Goal: Task Accomplishment & Management: Manage account settings

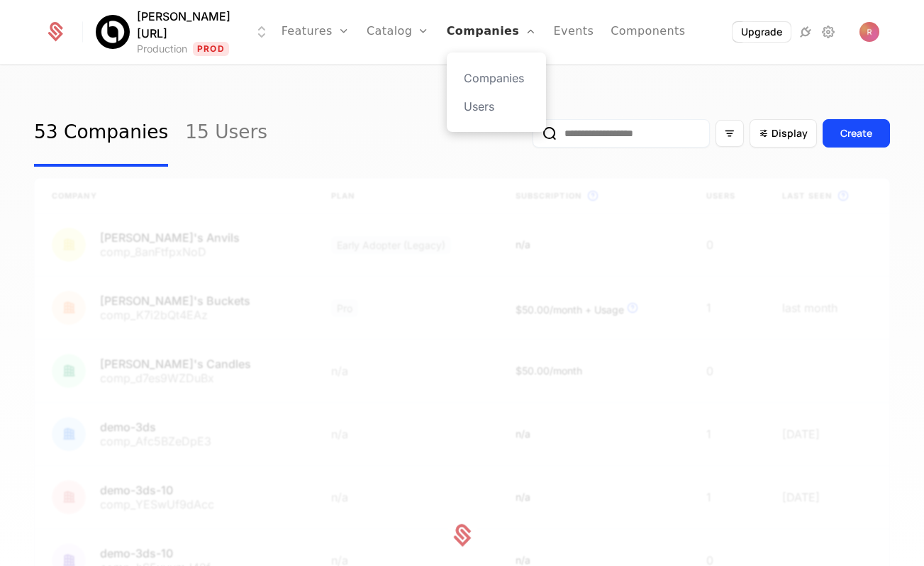
click at [447, 36] on link "Companies" at bounding box center [492, 32] width 90 height 64
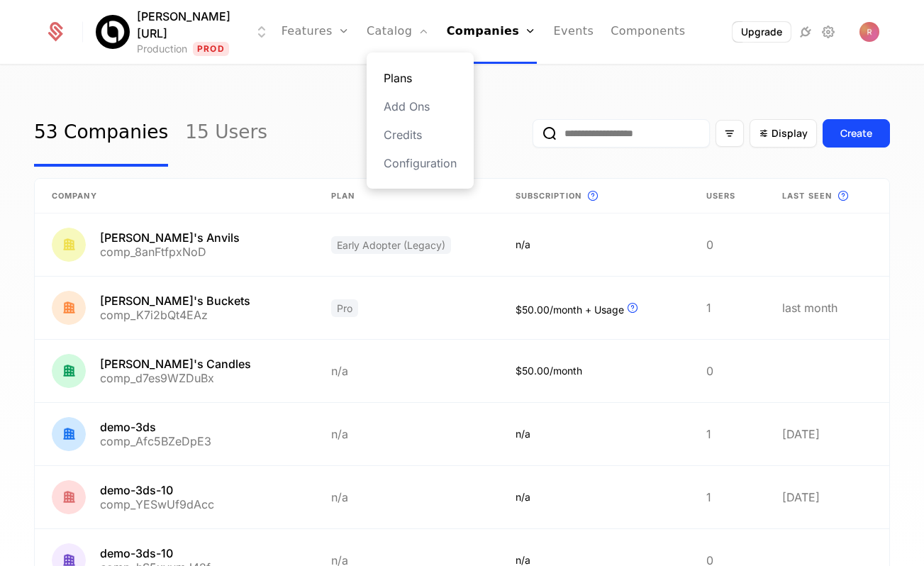
click at [384, 78] on link "Plans" at bounding box center [420, 77] width 73 height 17
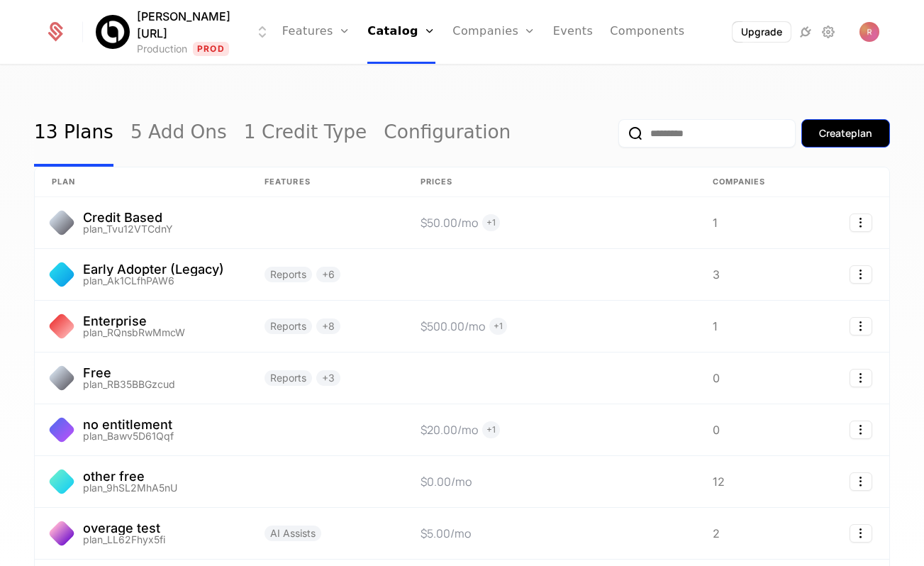
click at [831, 142] on button "Create plan" at bounding box center [845, 133] width 89 height 28
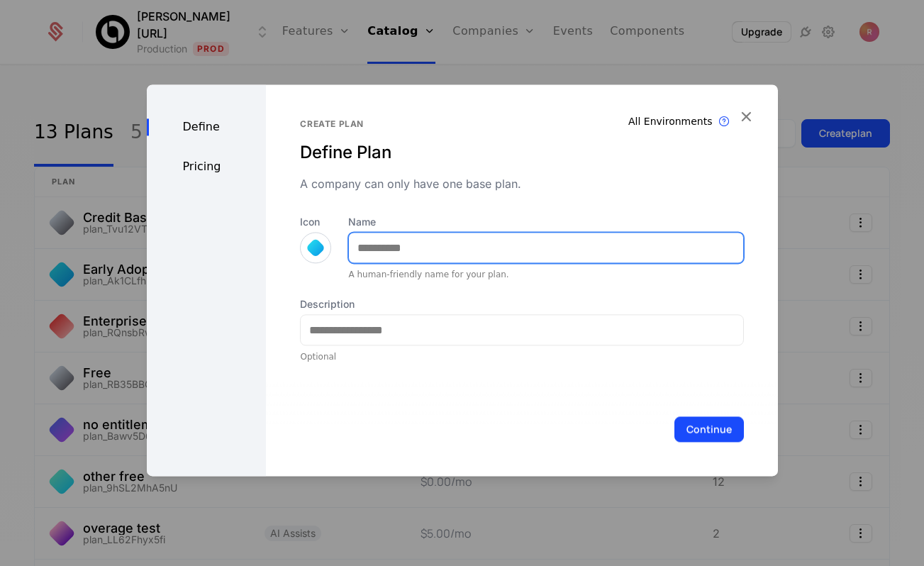
click at [413, 245] on input "Name" at bounding box center [545, 248] width 393 height 30
type input "*******"
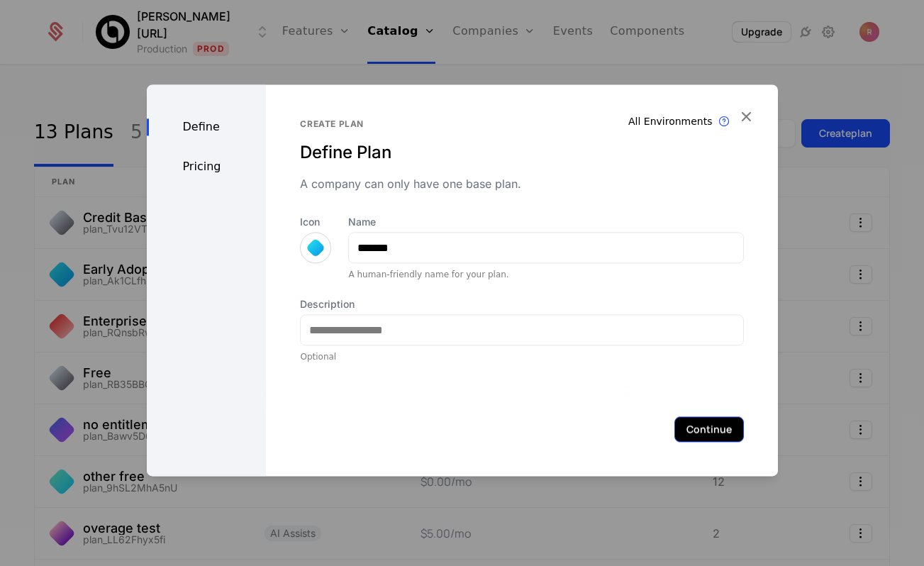
click at [717, 422] on button "Continue" at bounding box center [708, 429] width 69 height 26
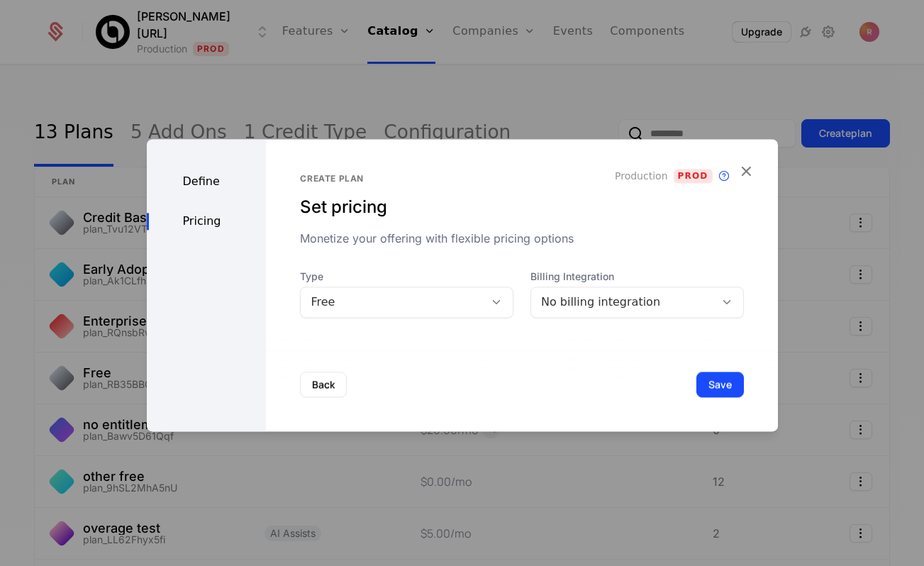
click at [390, 293] on div "Free" at bounding box center [393, 301] width 164 height 17
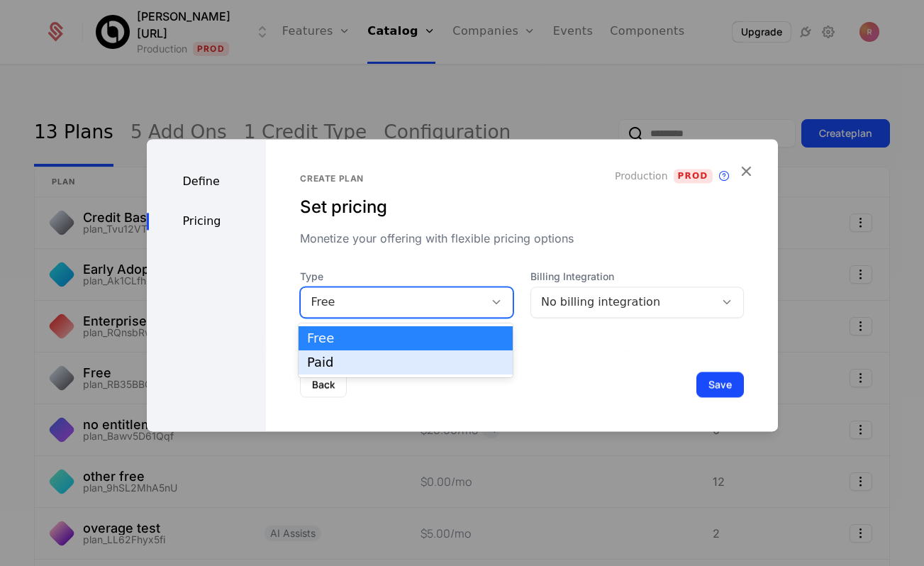
click at [367, 364] on div "Paid" at bounding box center [405, 362] width 197 height 13
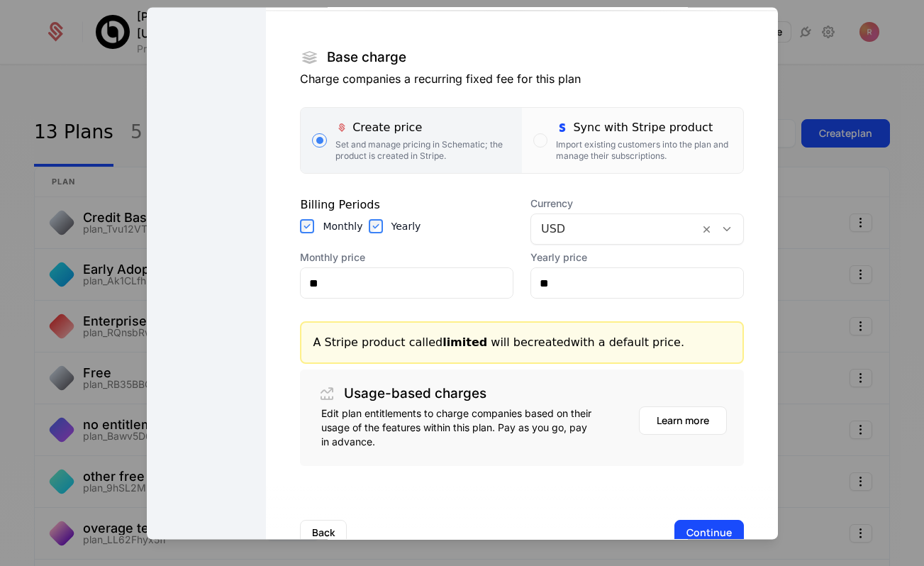
scroll to position [255, 0]
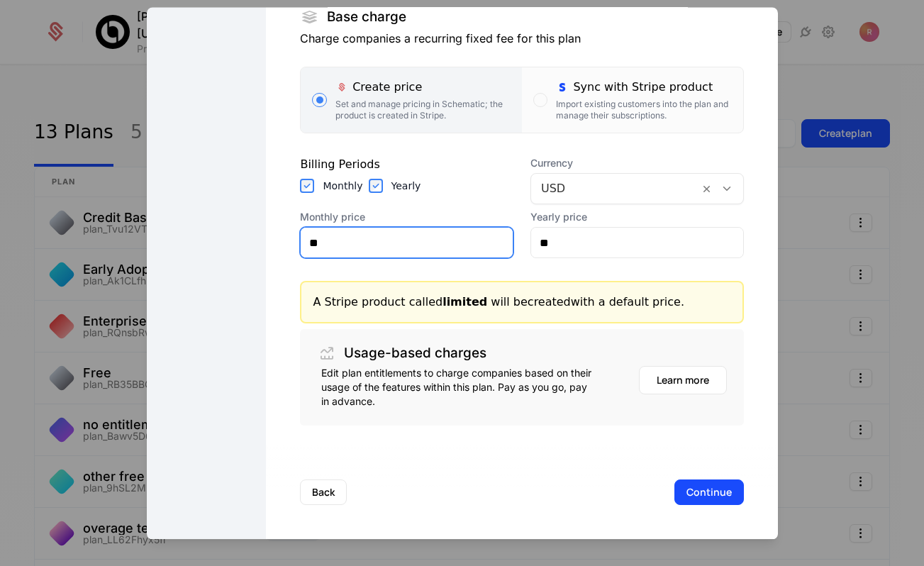
click at [375, 230] on input "**" at bounding box center [407, 243] width 212 height 30
type input "**"
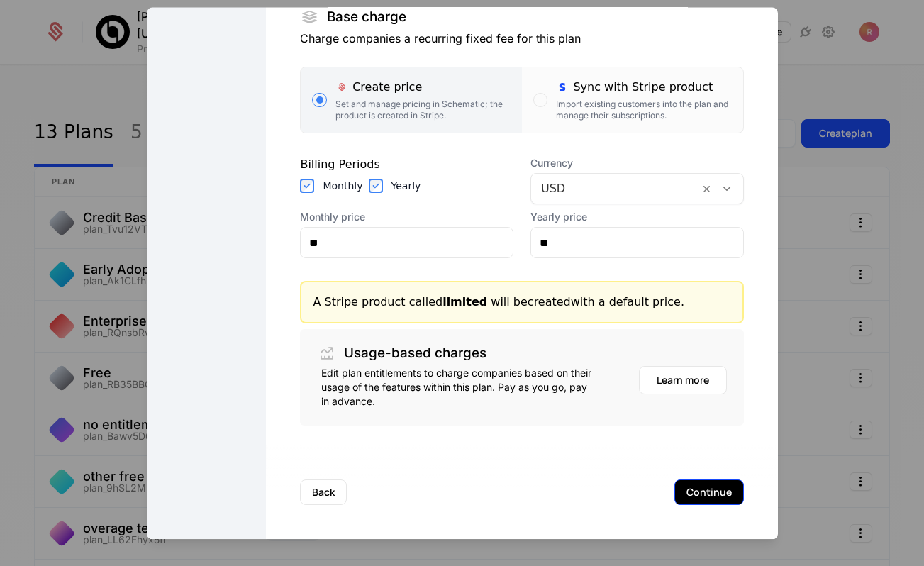
click at [699, 493] on button "Continue" at bounding box center [708, 493] width 69 height 26
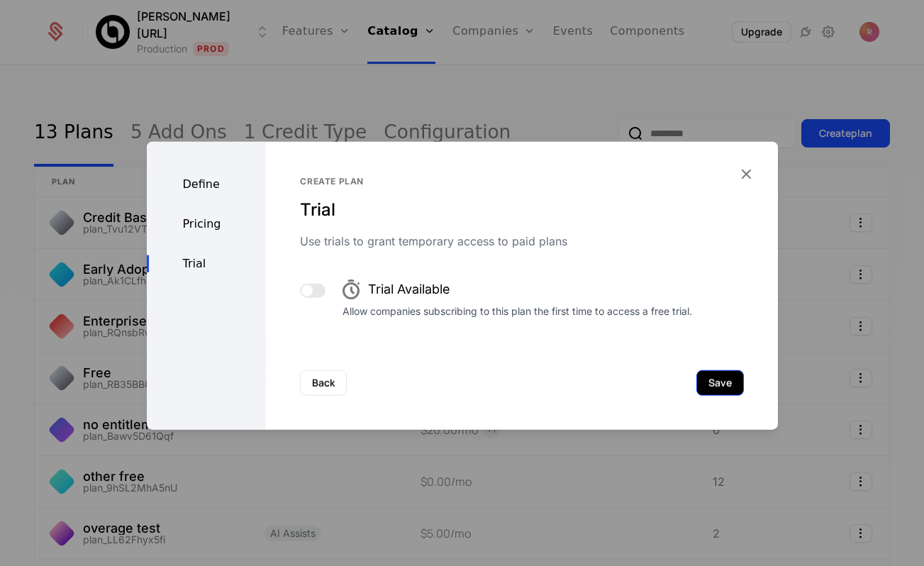
click at [719, 393] on button "Save" at bounding box center [719, 383] width 47 height 26
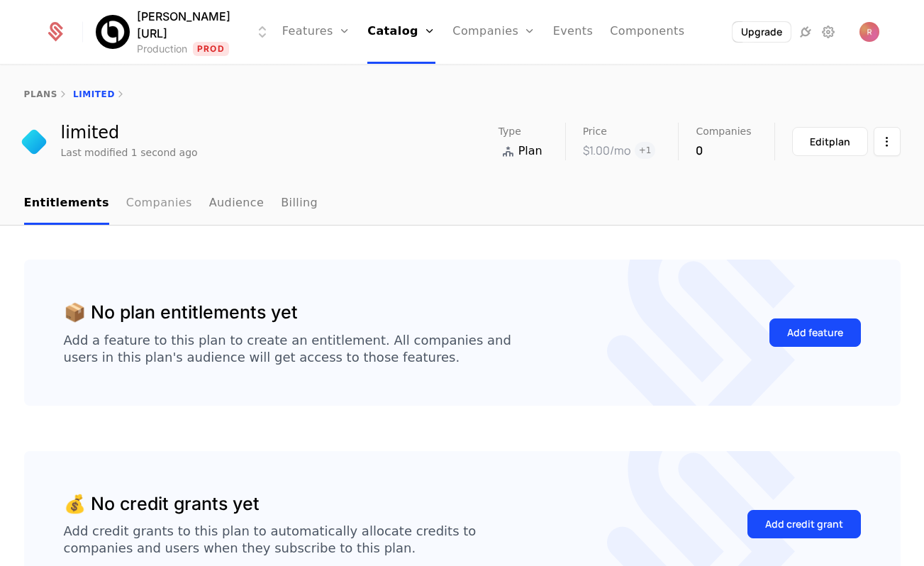
click at [148, 201] on link "Companies" at bounding box center [159, 204] width 66 height 42
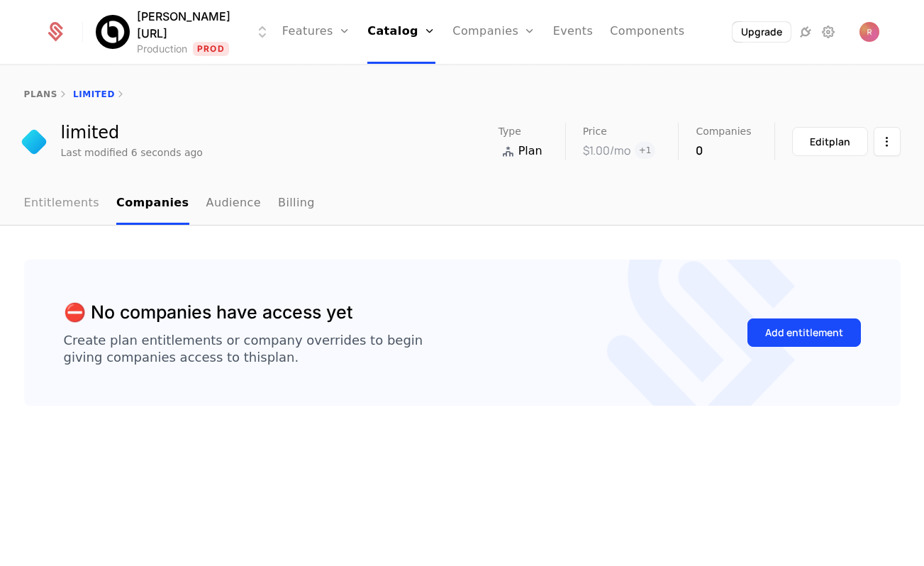
click at [52, 208] on link "Entitlements" at bounding box center [62, 204] width 76 height 42
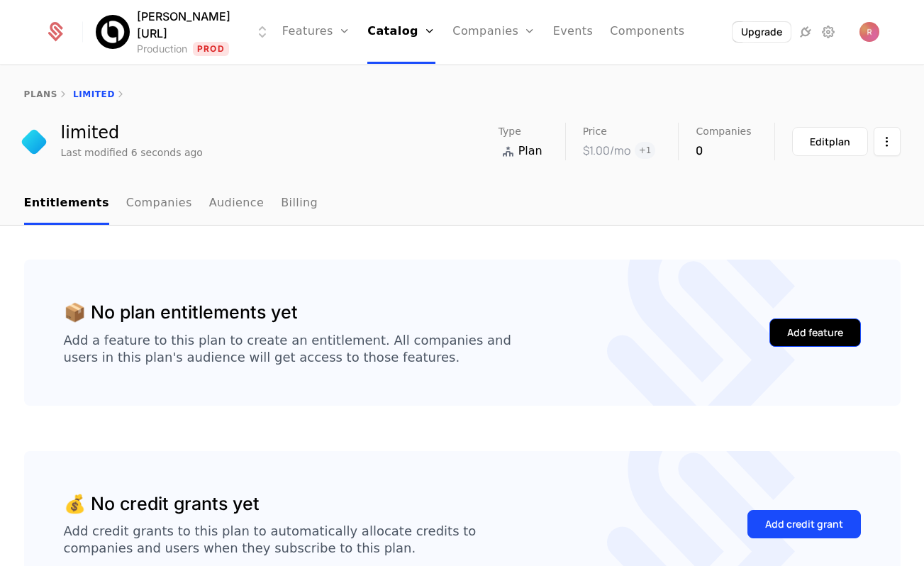
click at [812, 338] on div "Add feature" at bounding box center [815, 332] width 56 height 14
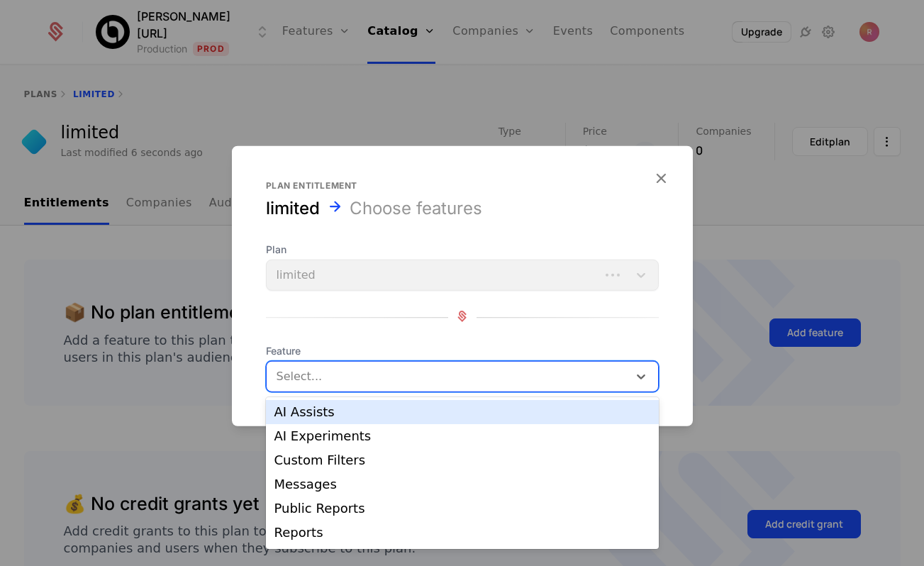
click at [335, 387] on div "Select..." at bounding box center [448, 377] width 362 height 26
click at [330, 413] on div "AI Assists" at bounding box center [462, 412] width 376 height 13
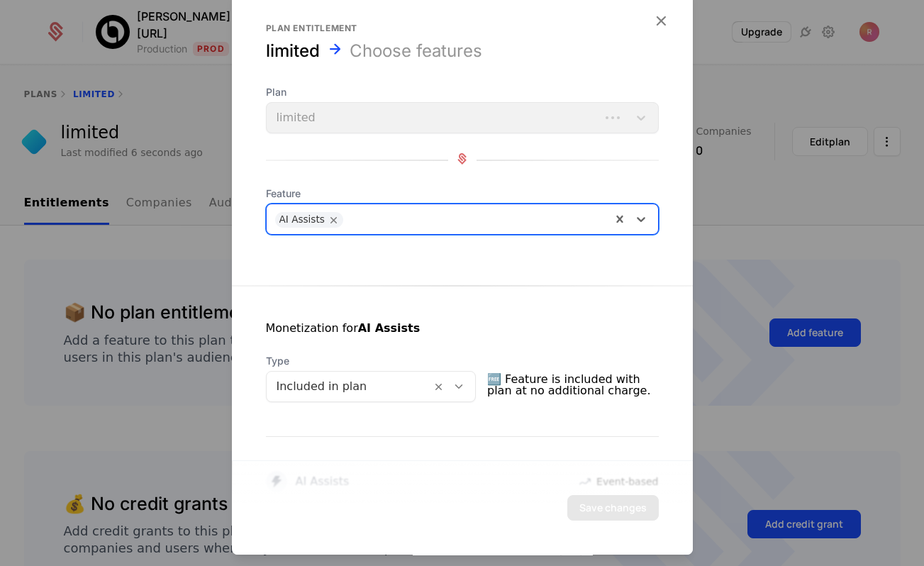
click at [359, 378] on div at bounding box center [348, 386] width 145 height 20
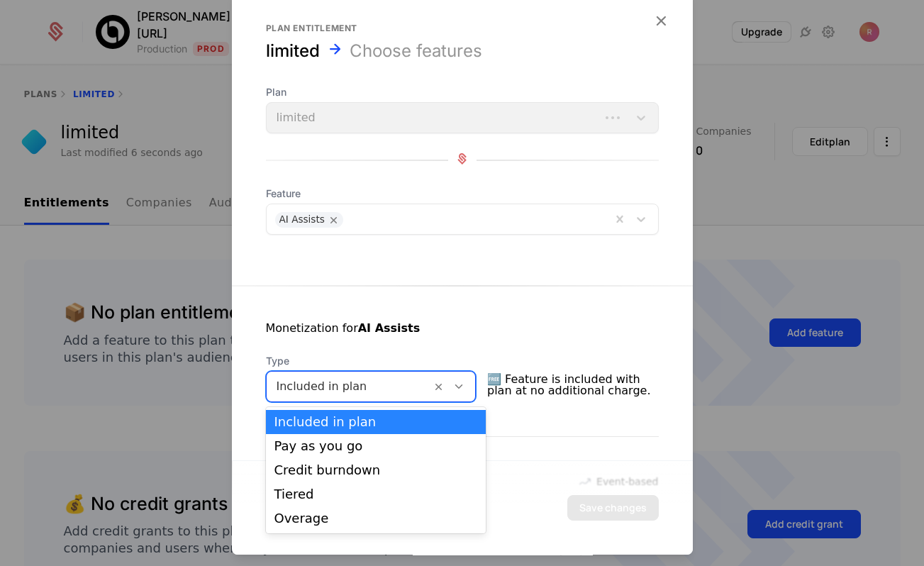
click at [332, 422] on div "Included in plan" at bounding box center [375, 421] width 203 height 13
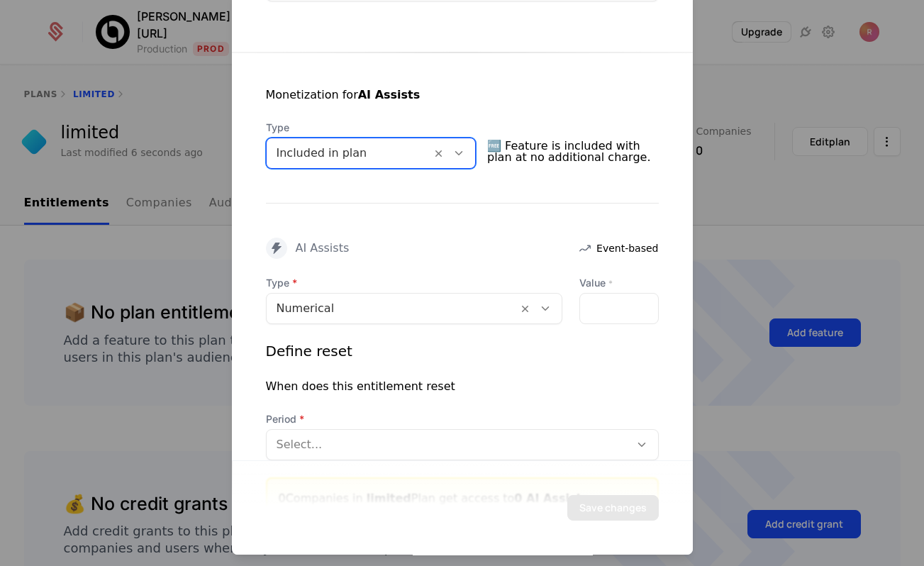
scroll to position [309, 0]
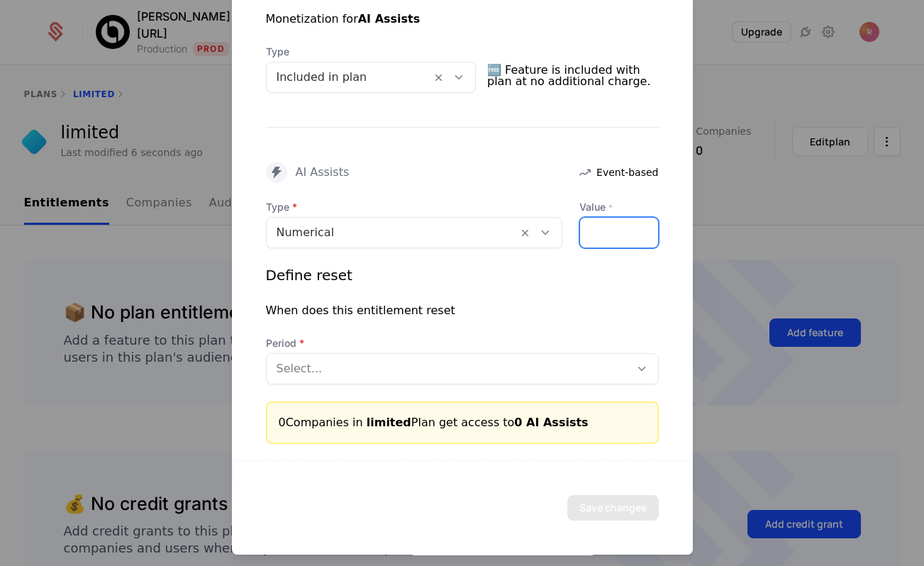
drag, startPoint x: 622, startPoint y: 230, endPoint x: 570, endPoint y: 229, distance: 51.8
click at [570, 229] on div "Type Numerical Value * *" at bounding box center [462, 224] width 393 height 48
type input "**"
click at [592, 306] on div "When does this entitlement reset" at bounding box center [462, 310] width 393 height 17
click at [457, 390] on div "Type Numerical Value * ** Define reset When does this entitlement reset Period …" at bounding box center [462, 322] width 393 height 244
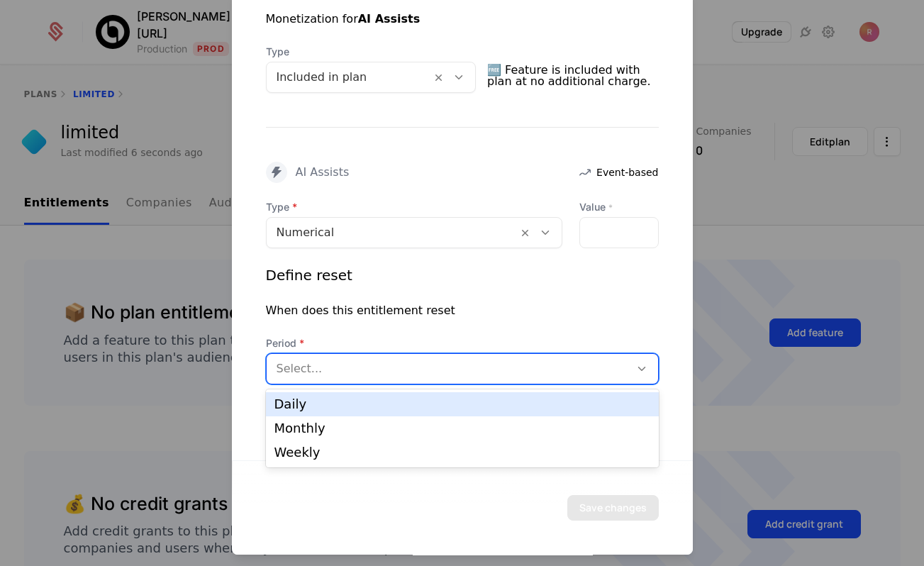
click at [457, 376] on div at bounding box center [447, 369] width 343 height 20
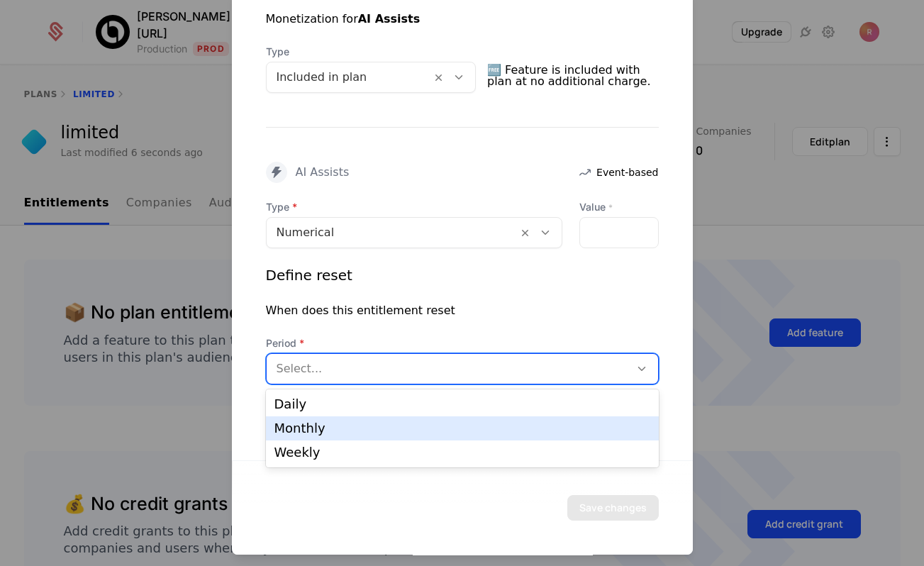
click at [386, 430] on div "Monthly" at bounding box center [462, 428] width 376 height 13
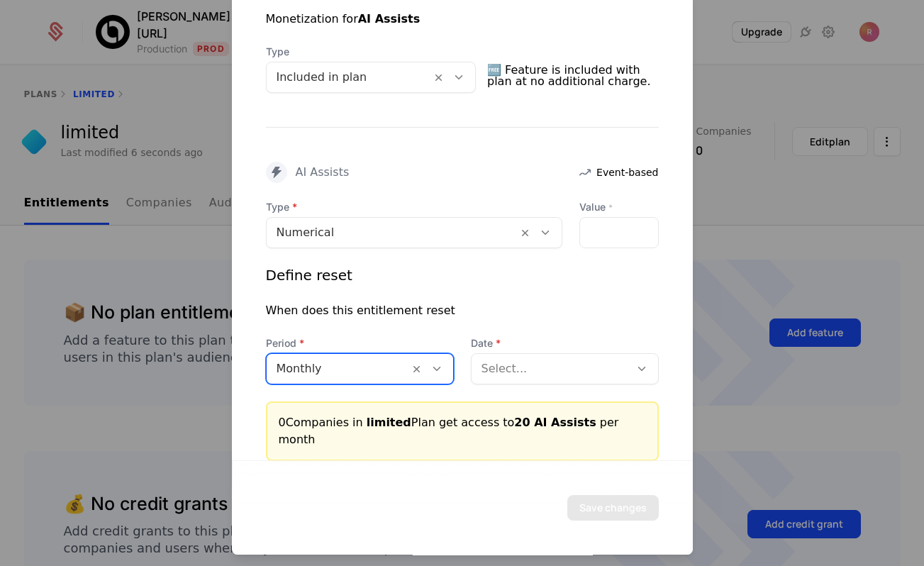
click at [600, 474] on div "Save changes" at bounding box center [462, 507] width 461 height 94
click at [546, 377] on div at bounding box center [550, 369] width 138 height 20
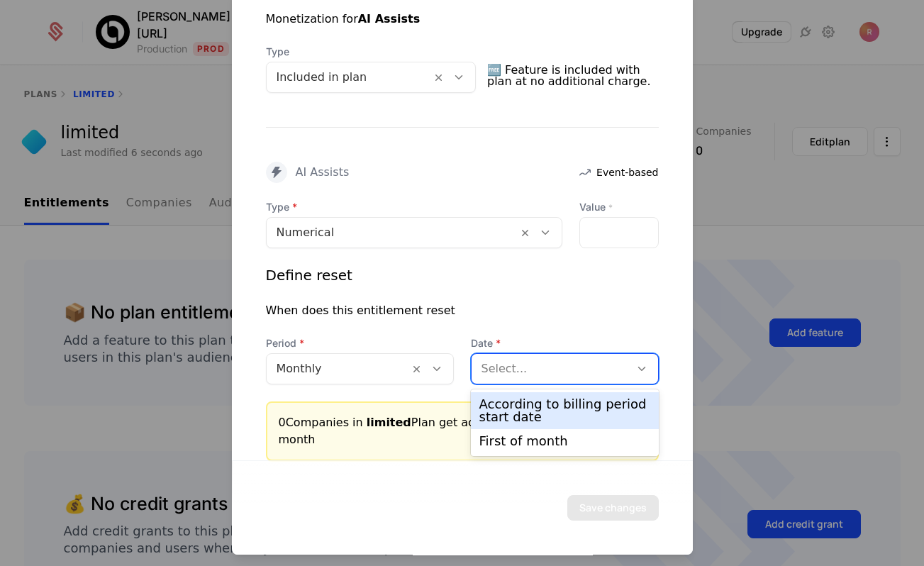
click at [523, 401] on div "According to billing period start date" at bounding box center [564, 411] width 171 height 26
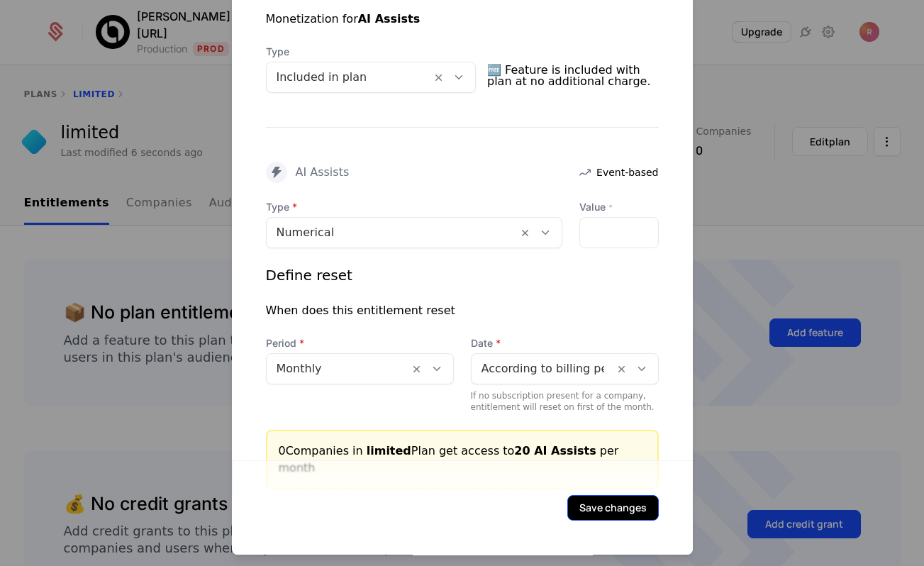
click at [580, 503] on button "Save changes" at bounding box center [612, 508] width 91 height 26
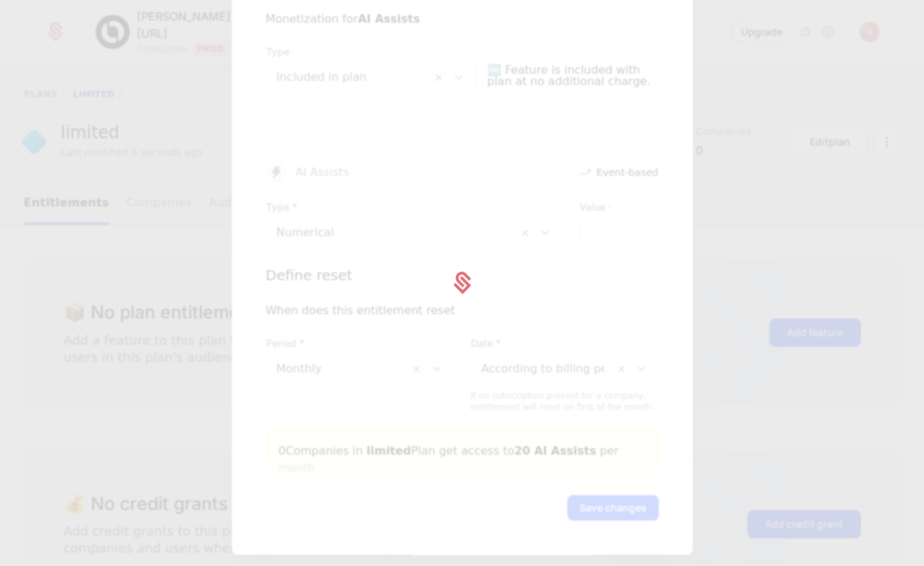
scroll to position [0, 0]
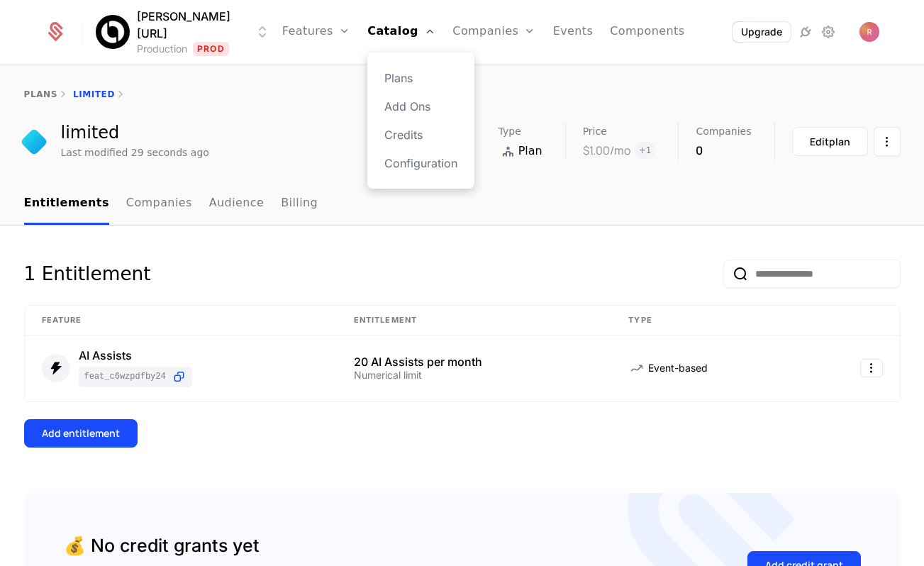
click at [396, 172] on div "Plans Add Ons Credits Configuration" at bounding box center [420, 120] width 107 height 136
click at [398, 169] on link "Configuration" at bounding box center [420, 163] width 73 height 17
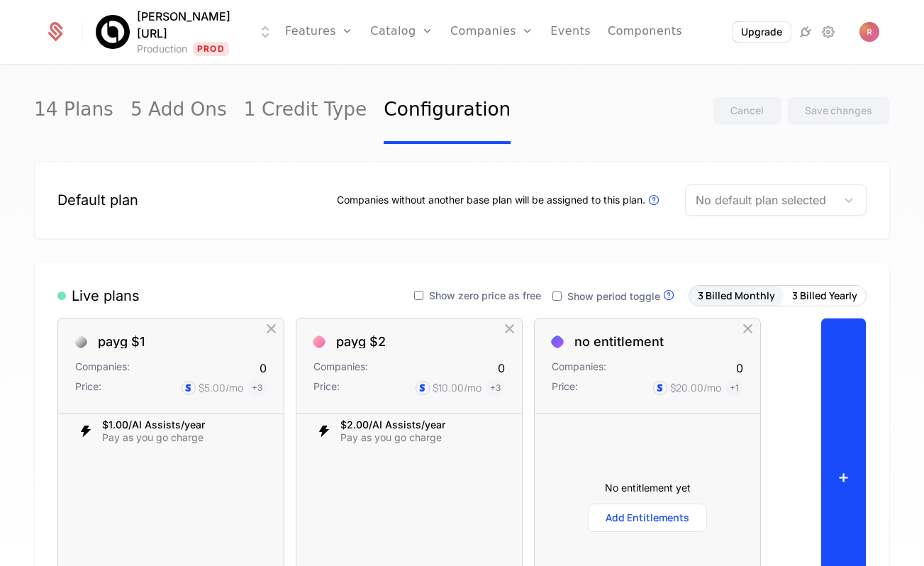
click at [829, 391] on button "+" at bounding box center [843, 477] width 46 height 318
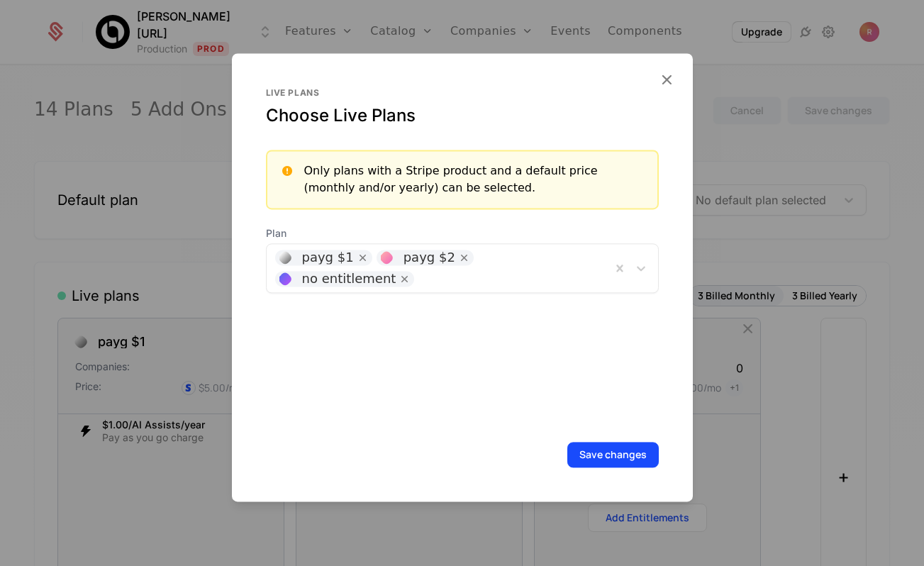
click at [437, 276] on div "Live plans Choose Live Plans Only plans with a Stripe product and a default pri…" at bounding box center [462, 255] width 393 height 337
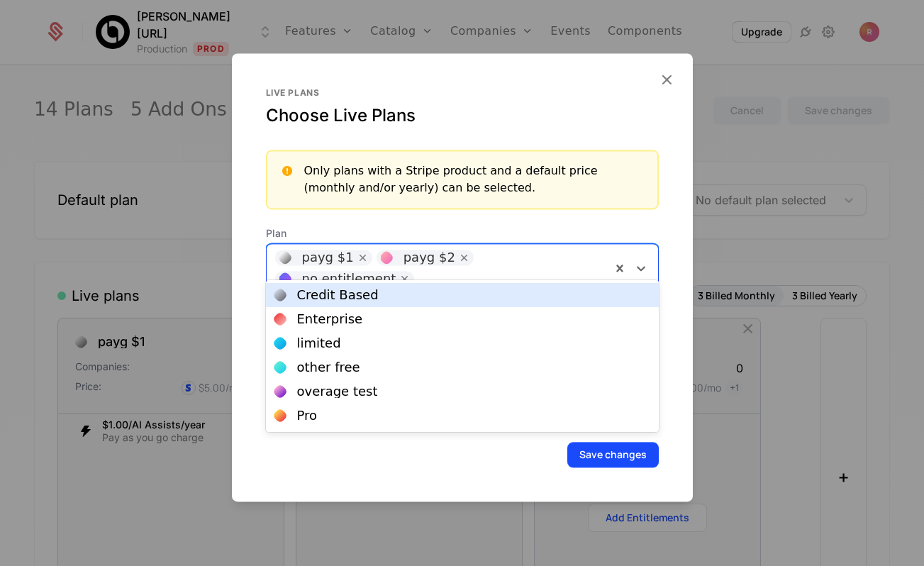
click at [396, 272] on div "no entitlement" at bounding box center [349, 278] width 94 height 13
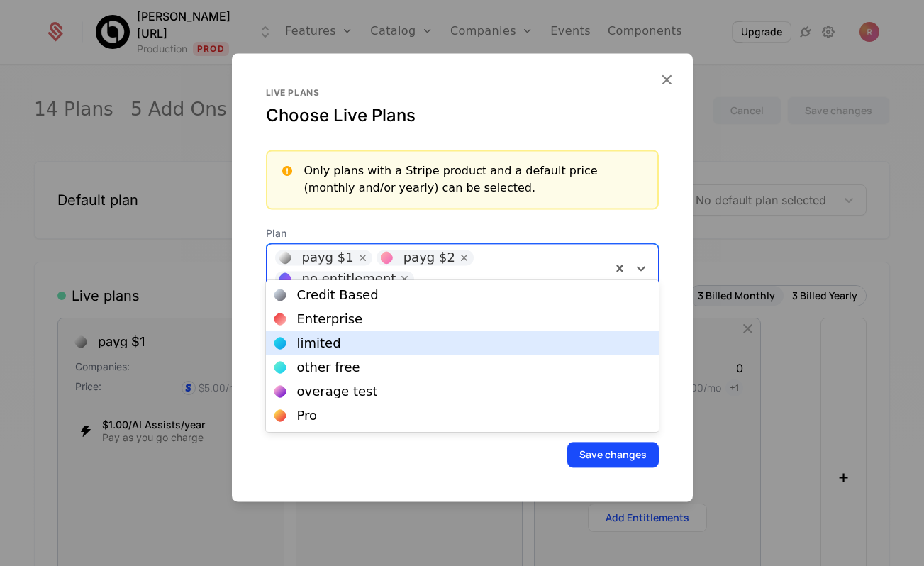
click at [353, 339] on div "limited" at bounding box center [462, 343] width 376 height 13
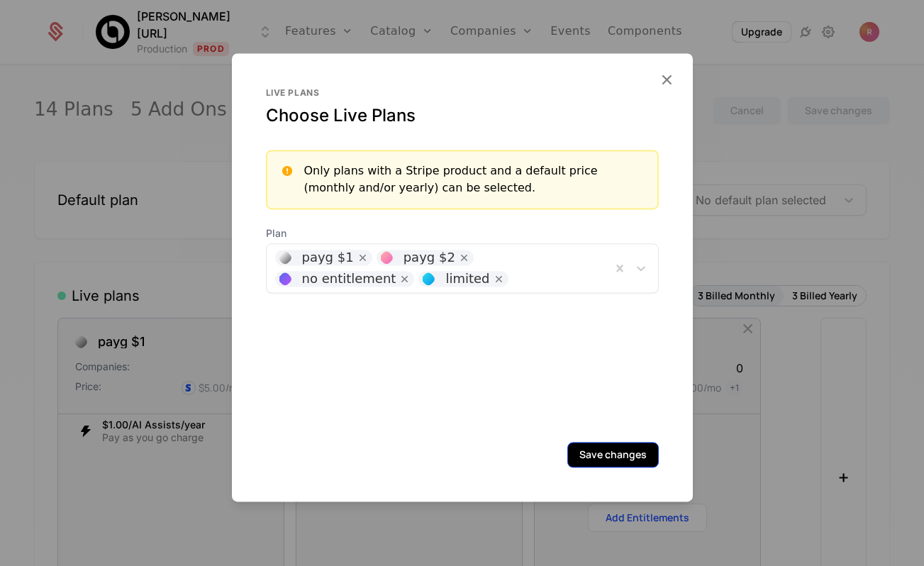
click at [608, 450] on button "Save changes" at bounding box center [612, 455] width 91 height 26
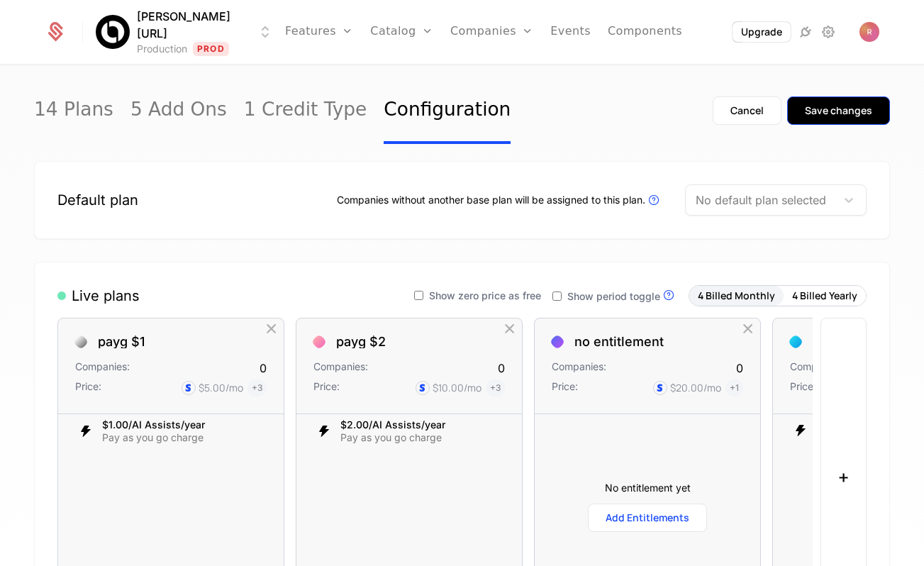
click at [850, 121] on button "Save changes" at bounding box center [838, 110] width 103 height 28
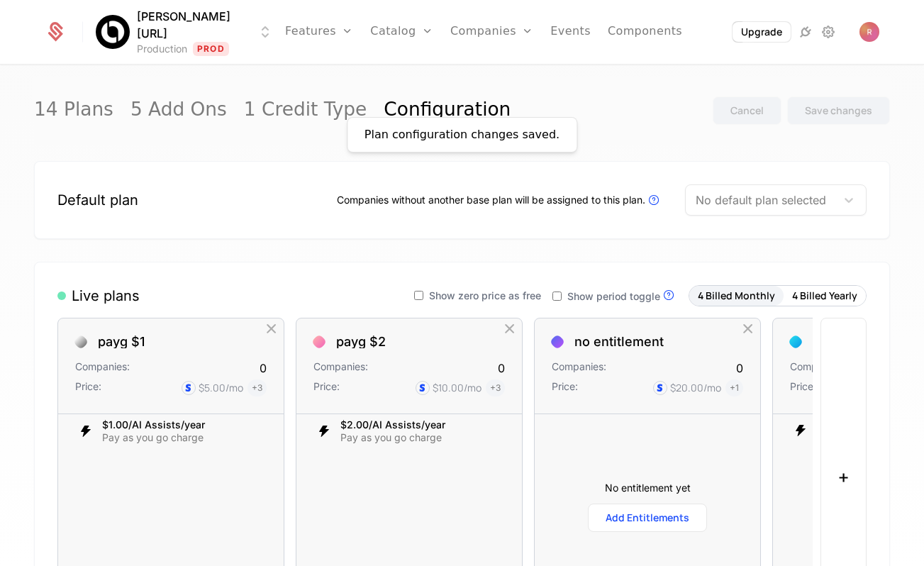
click at [217, 193] on div "Default plan Companies without another base plan will be assigned to this plan.…" at bounding box center [461, 199] width 809 height 31
click at [311, 27] on link "Features" at bounding box center [319, 32] width 68 height 64
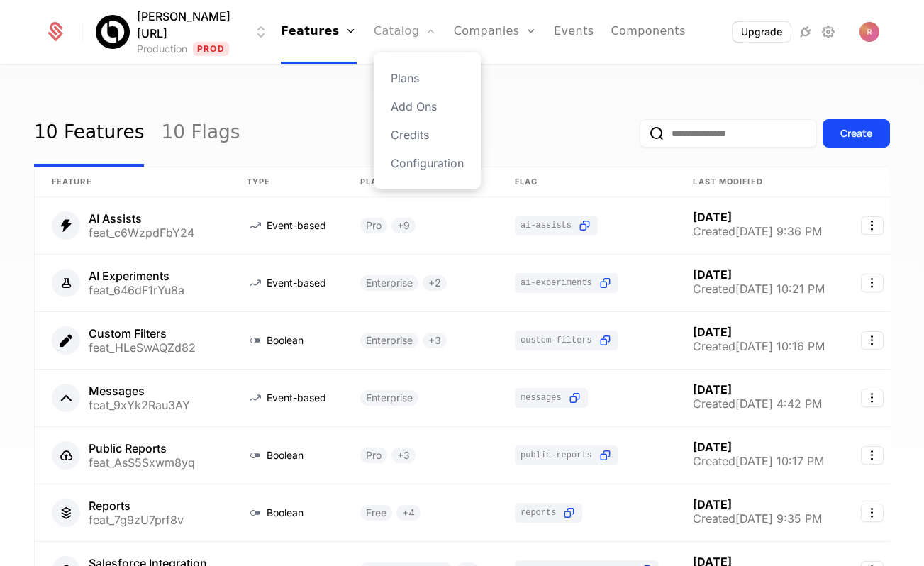
click at [388, 30] on link "Catalog" at bounding box center [405, 32] width 63 height 64
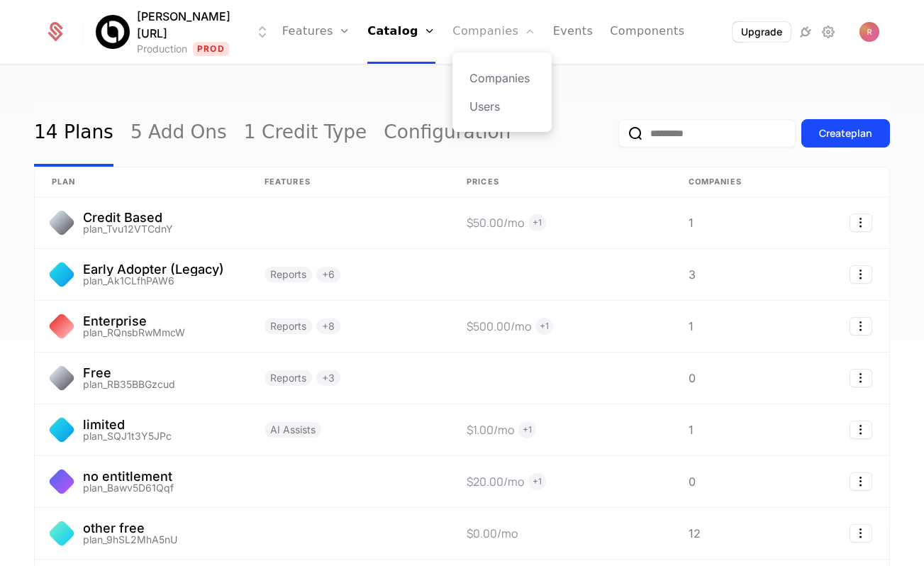
click at [453, 32] on link "Companies" at bounding box center [493, 32] width 83 height 64
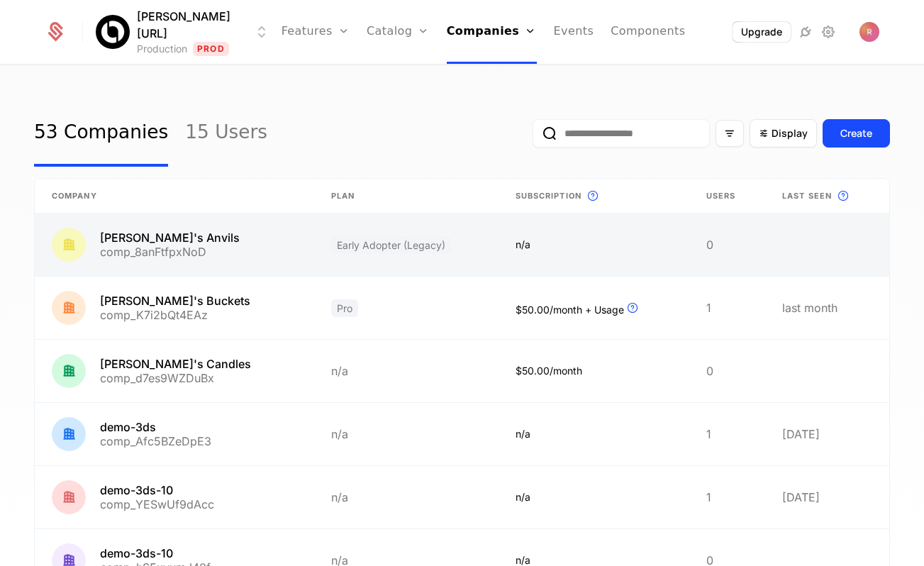
scroll to position [375, 0]
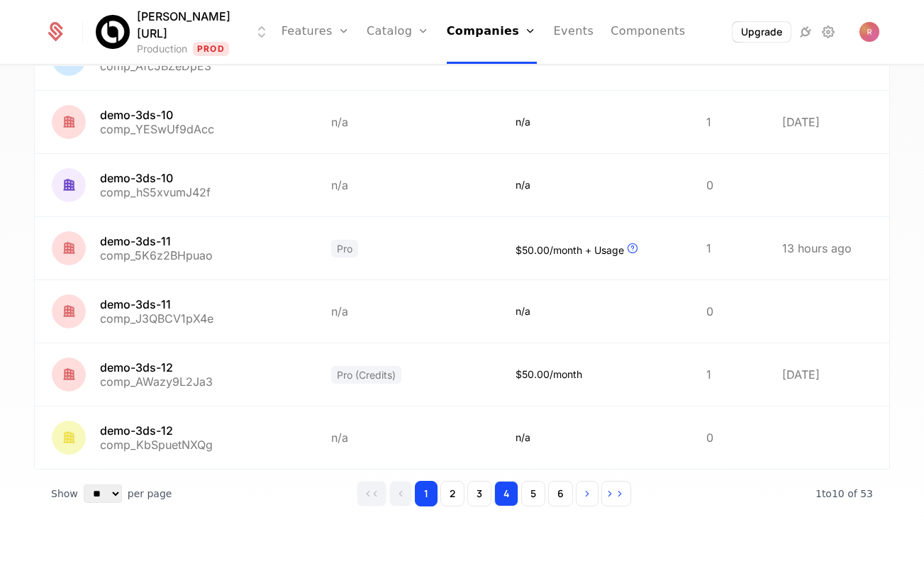
click at [509, 493] on button "4" at bounding box center [506, 494] width 24 height 26
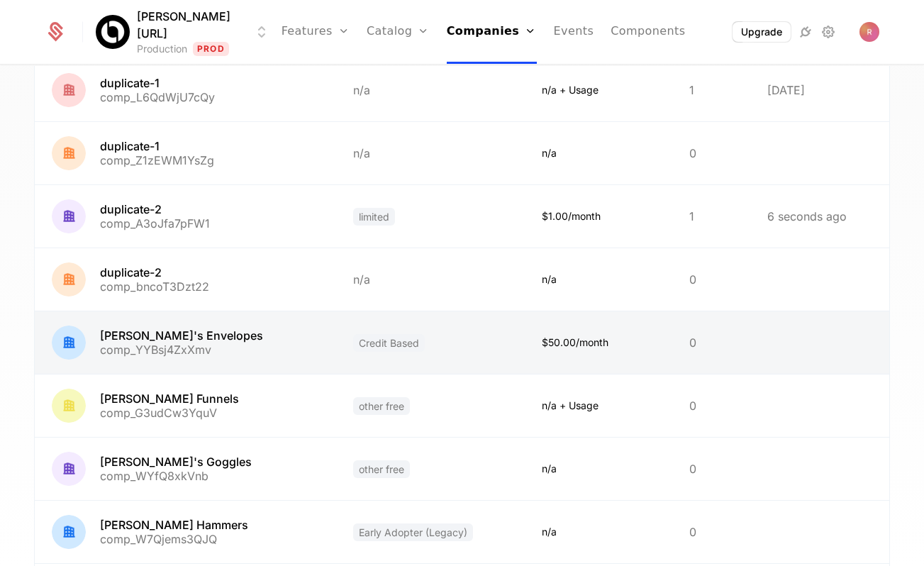
scroll to position [253, 0]
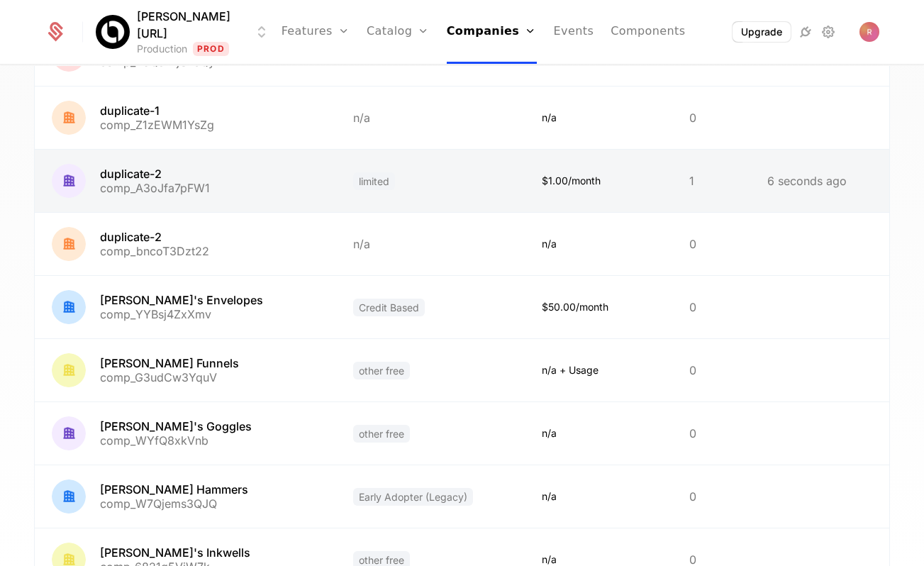
click at [181, 172] on link at bounding box center [185, 181] width 301 height 62
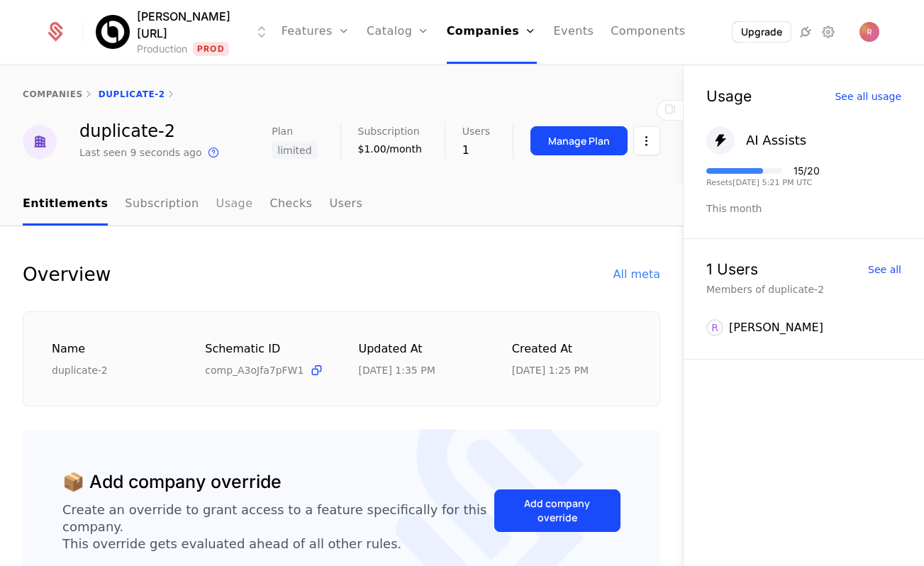
click at [230, 200] on link "Usage" at bounding box center [234, 205] width 37 height 42
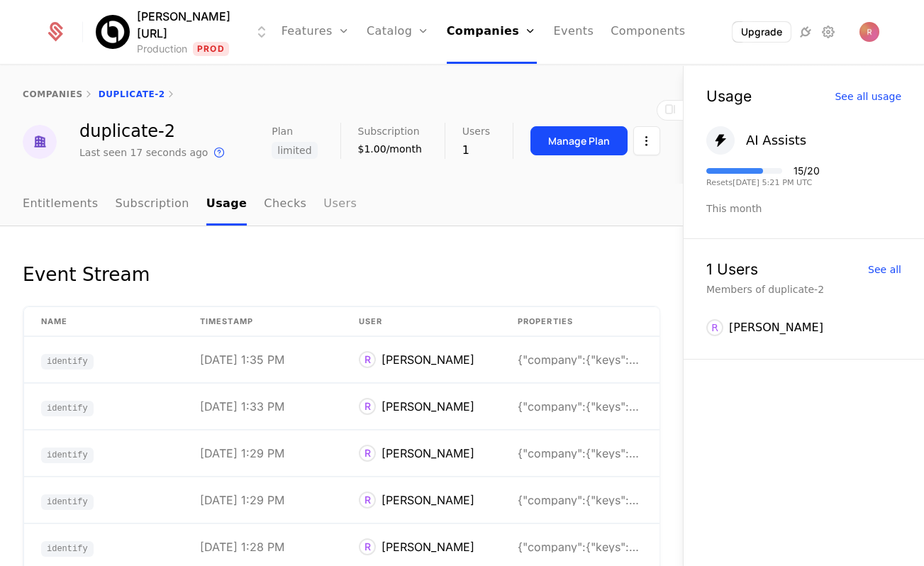
click at [323, 201] on link "Users" at bounding box center [339, 205] width 33 height 42
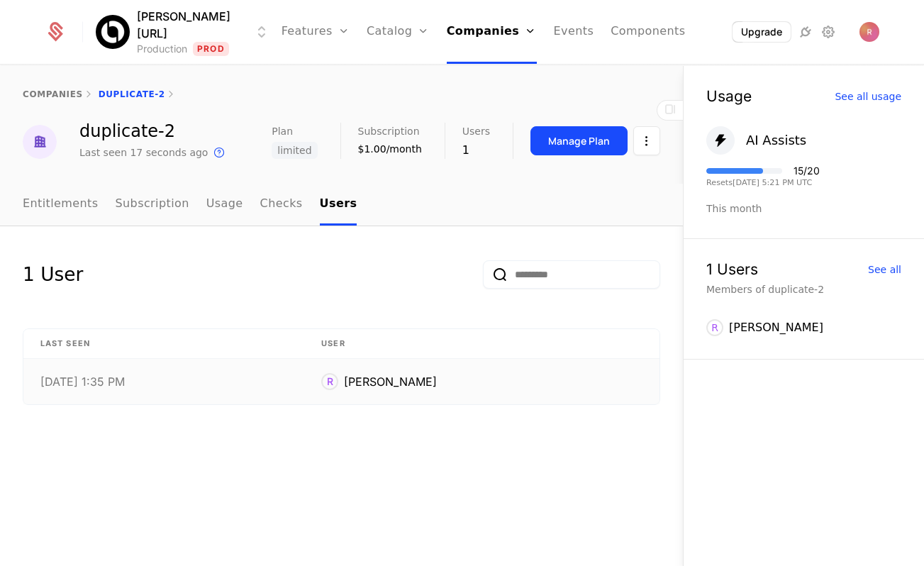
click at [155, 376] on div "9/22/25, 1:35 PM" at bounding box center [163, 381] width 247 height 11
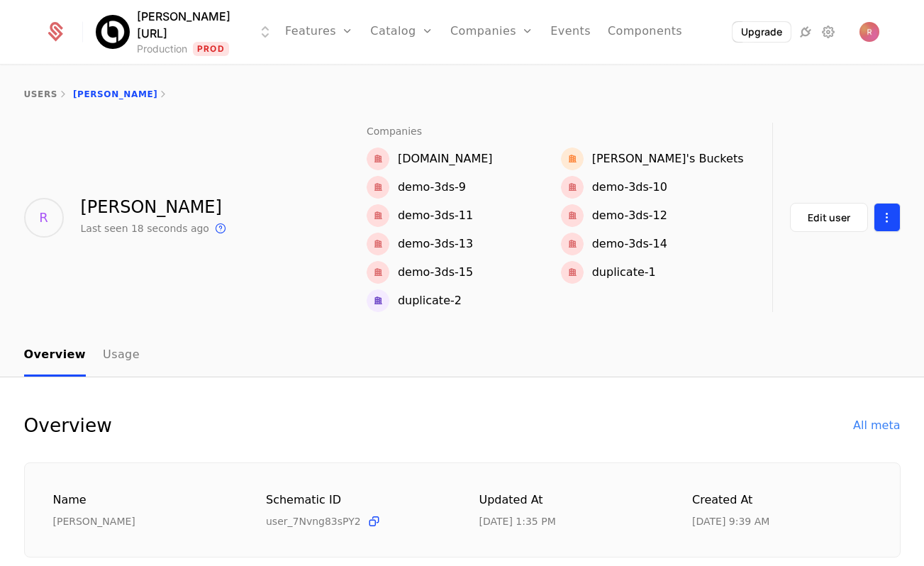
click at [891, 209] on html "Billy.ai Production Prod Features Features Flags Catalog Plans Add Ons Credits …" at bounding box center [462, 283] width 924 height 566
click at [828, 222] on html "Billy.ai Production Prod Features Features Flags Catalog Plans Add Ons Credits …" at bounding box center [462, 283] width 924 height 566
click at [828, 222] on div "Edit user" at bounding box center [828, 218] width 43 height 14
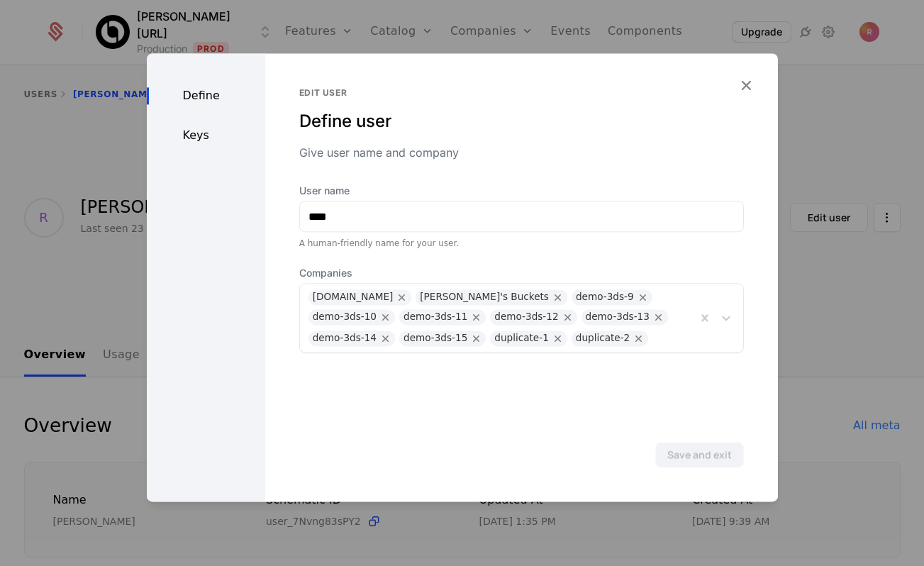
click at [199, 138] on div "Keys" at bounding box center [206, 135] width 118 height 17
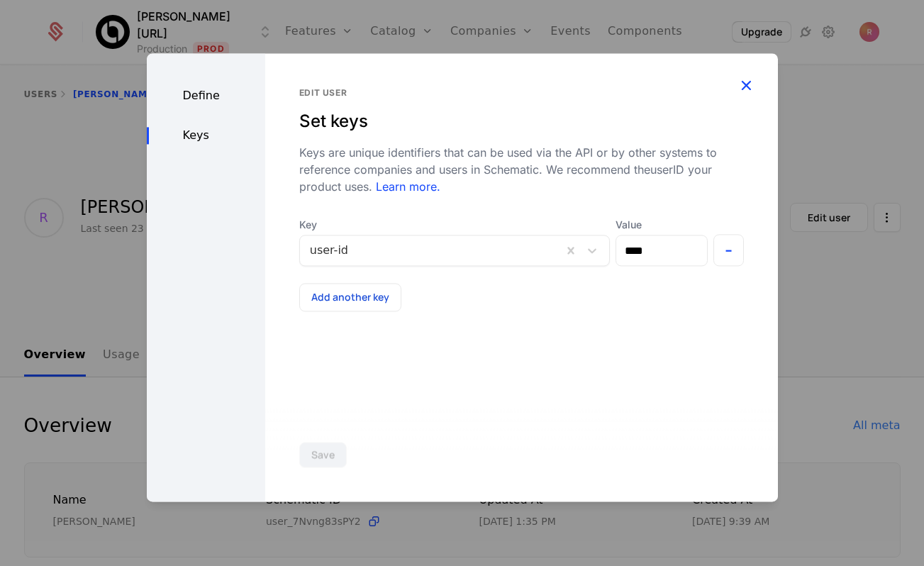
click at [742, 79] on icon "button" at bounding box center [746, 85] width 18 height 18
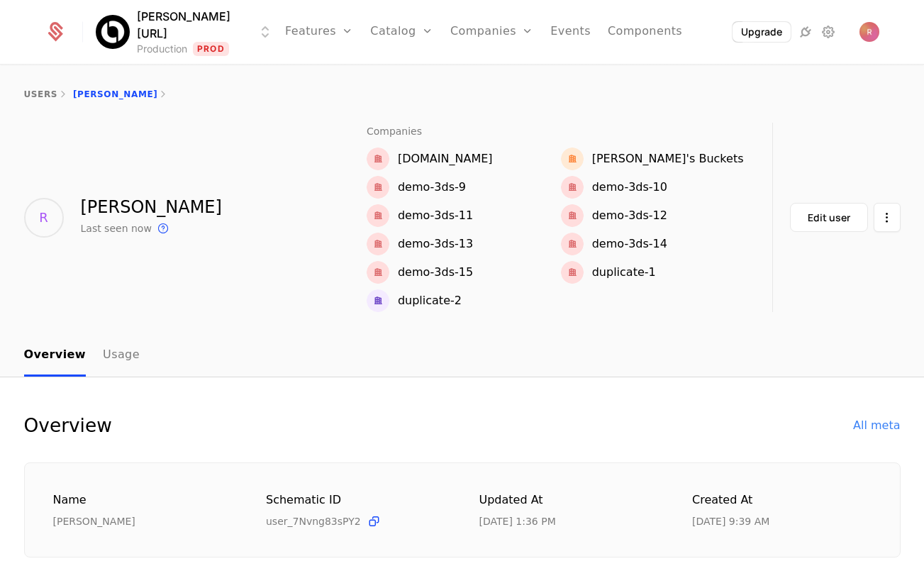
click at [880, 28] on div "Billy.ai Production Prod Features Features Flags Catalog Plans Add Ons Credits …" at bounding box center [462, 32] width 868 height 64
click at [873, 32] on span "Open user button" at bounding box center [869, 32] width 20 height 20
click at [432, 74] on div "users ryan" at bounding box center [462, 94] width 924 height 57
click at [321, 37] on link "Features" at bounding box center [319, 32] width 68 height 64
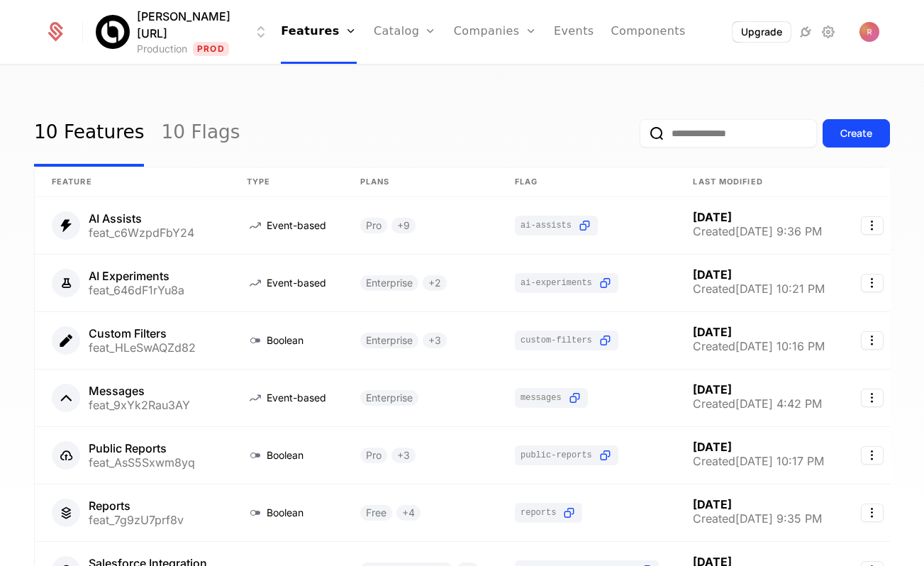
click at [420, 50] on ul "Features Features Flags Catalog Plans Add Ons Credits Configuration Companies C…" at bounding box center [483, 32] width 405 height 64
click at [454, 35] on link "Companies" at bounding box center [495, 32] width 83 height 64
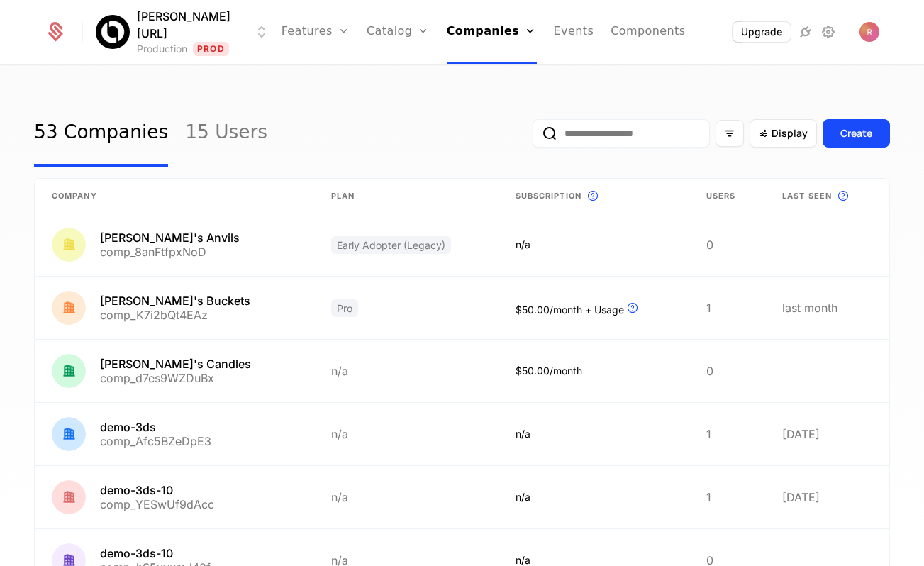
click at [665, 140] on input "email" at bounding box center [620, 133] width 177 height 28
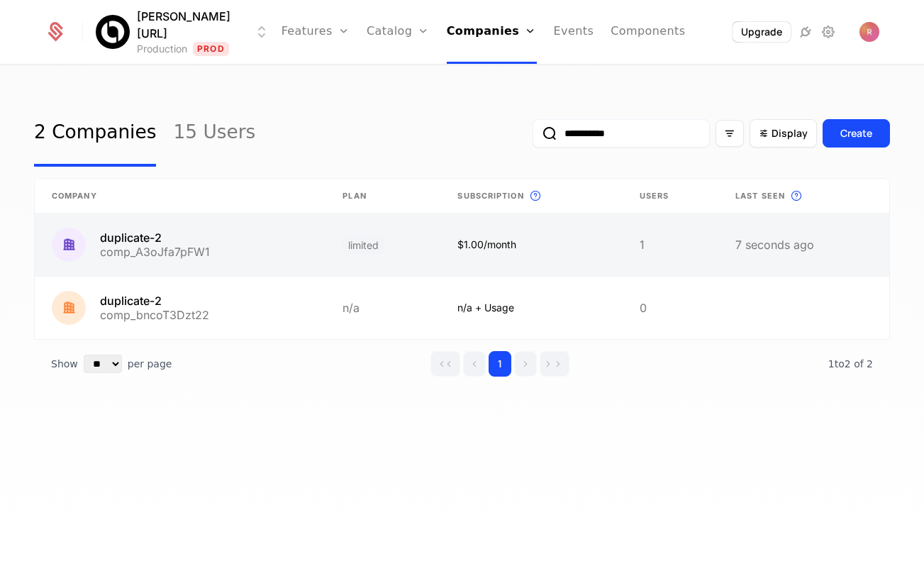
type input "**********"
click at [181, 248] on link at bounding box center [180, 244] width 291 height 62
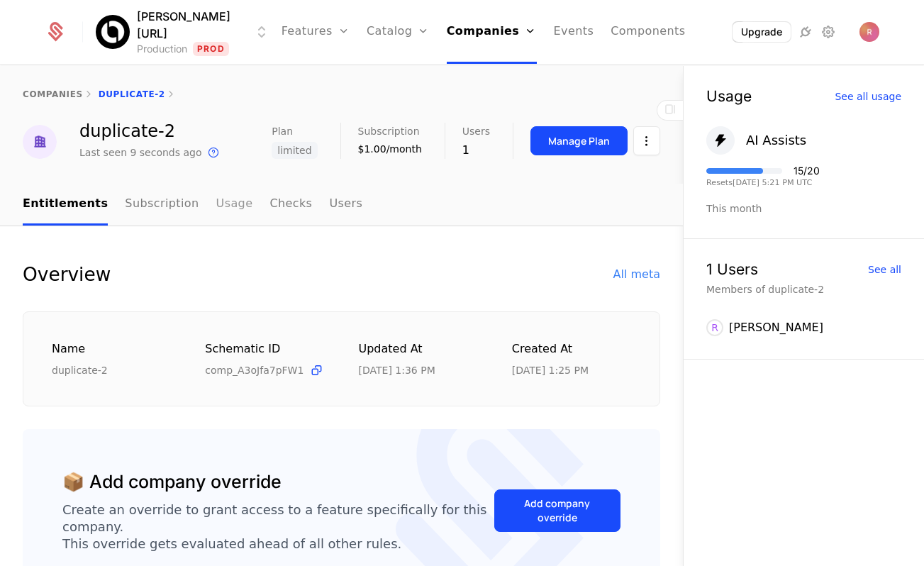
click at [216, 211] on link "Usage" at bounding box center [234, 205] width 37 height 42
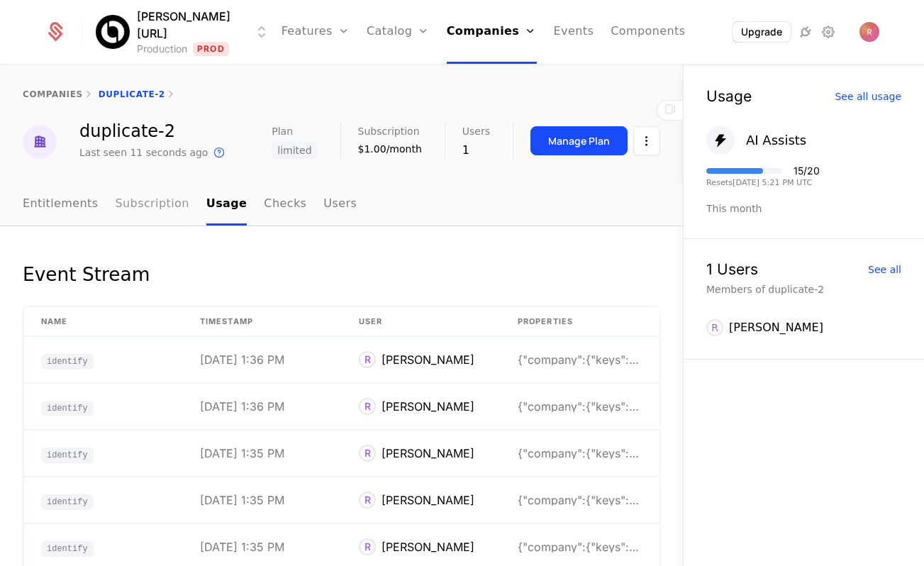
click at [162, 210] on link "Subscription" at bounding box center [153, 205] width 74 height 42
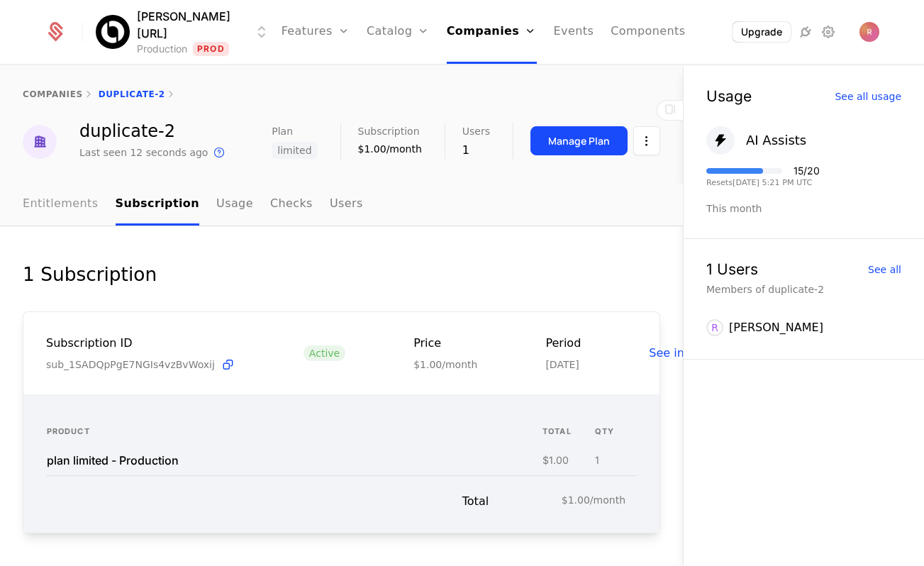
click at [69, 200] on link "Entitlements" at bounding box center [61, 205] width 76 height 42
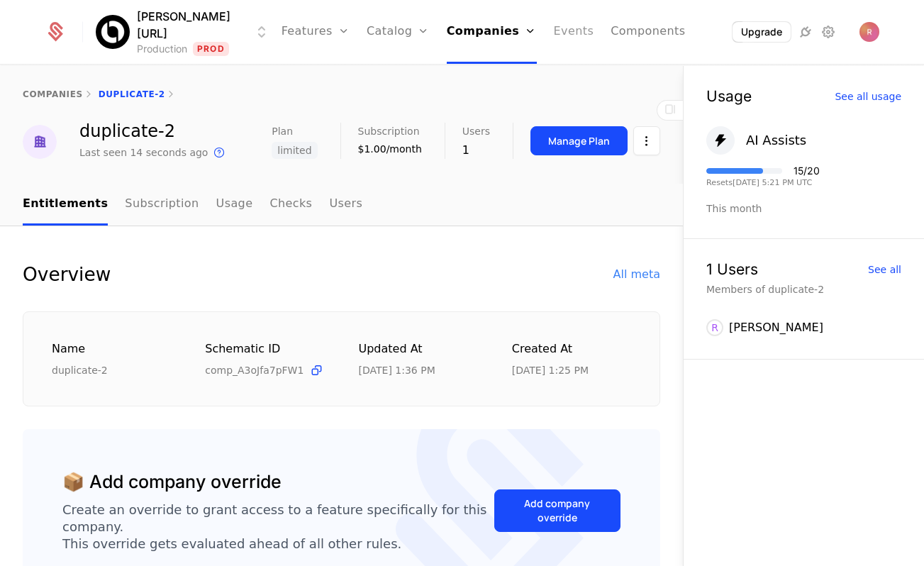
click at [564, 35] on link "Events" at bounding box center [574, 32] width 40 height 64
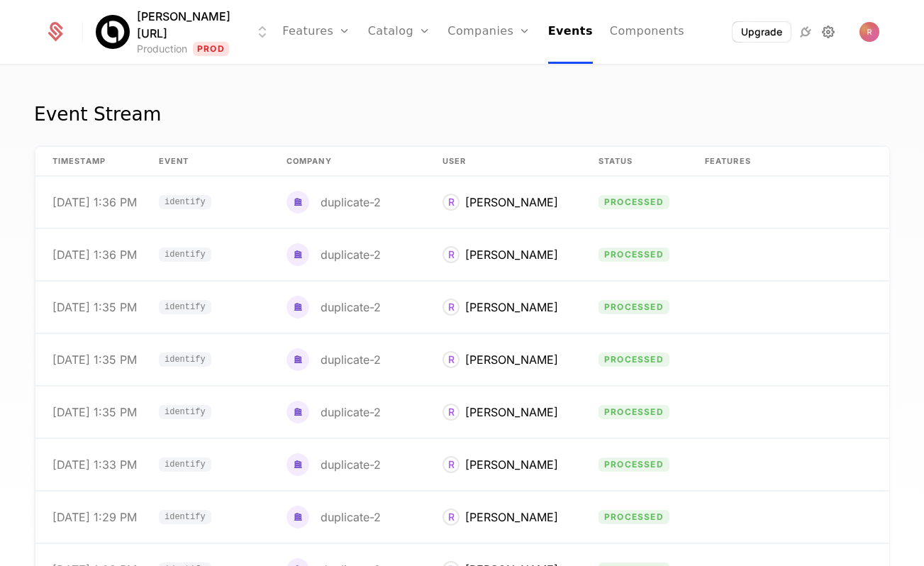
click at [829, 30] on icon at bounding box center [828, 31] width 17 height 17
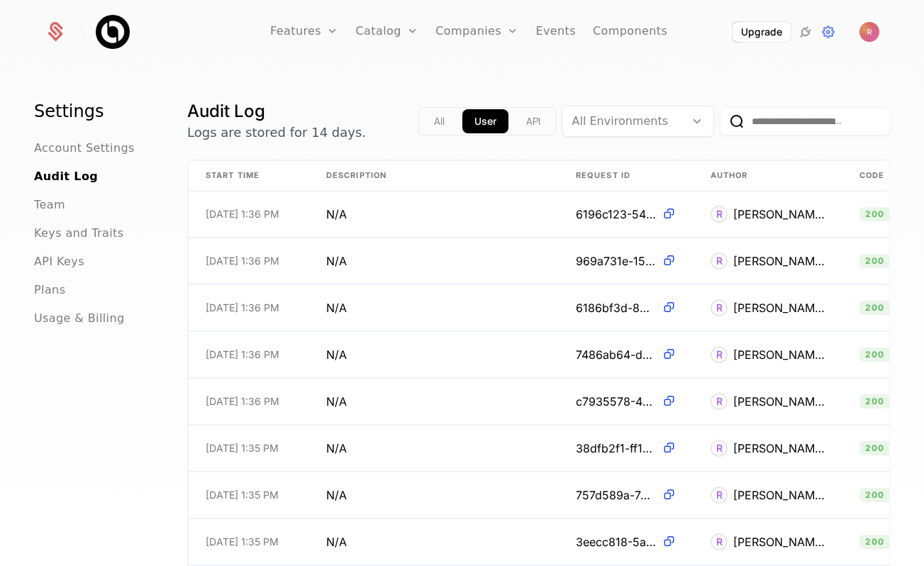
click at [101, 267] on div "API Keys" at bounding box center [93, 261] width 119 height 17
click at [72, 255] on span "API Keys" at bounding box center [59, 261] width 50 height 17
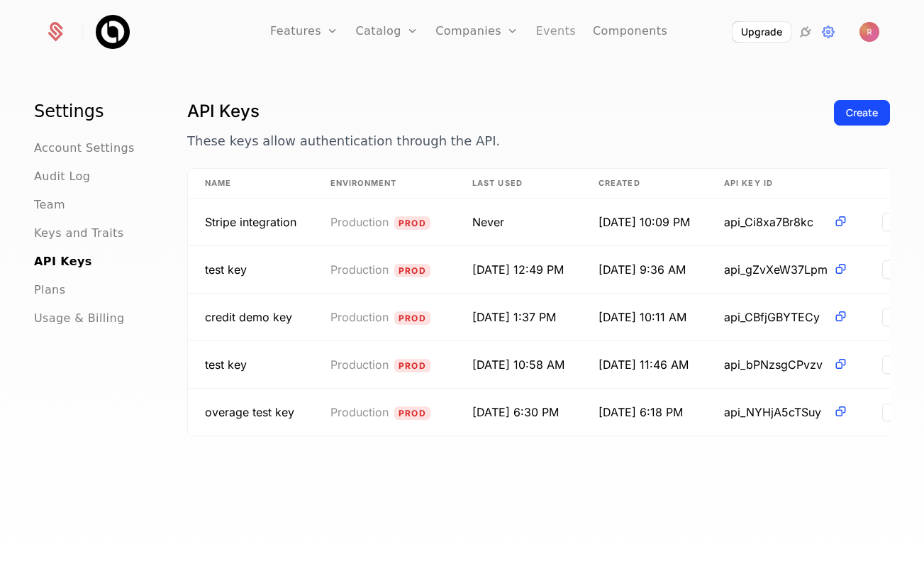
click at [559, 26] on link "Events" at bounding box center [555, 32] width 40 height 64
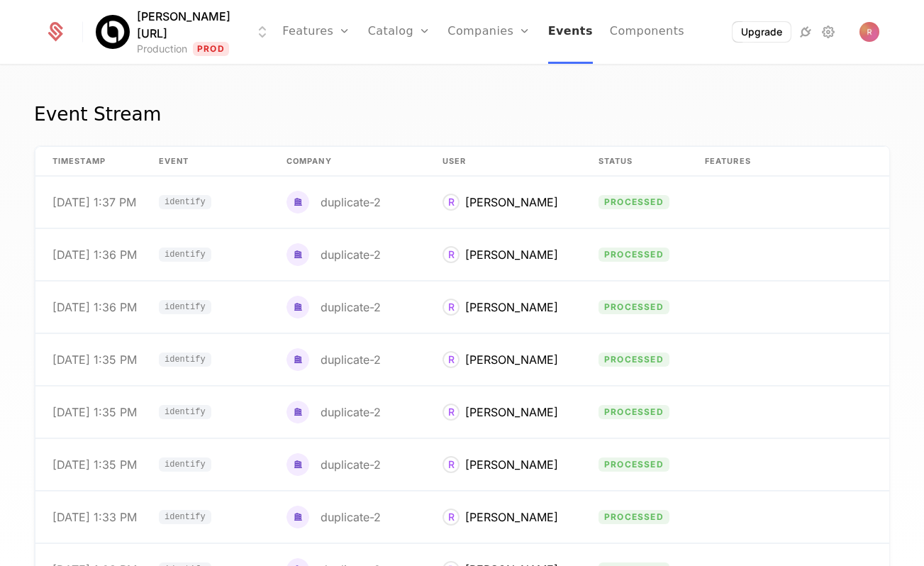
click at [561, 32] on link "Events" at bounding box center [570, 32] width 45 height 64
click at [479, 35] on link "Companies" at bounding box center [488, 32] width 83 height 64
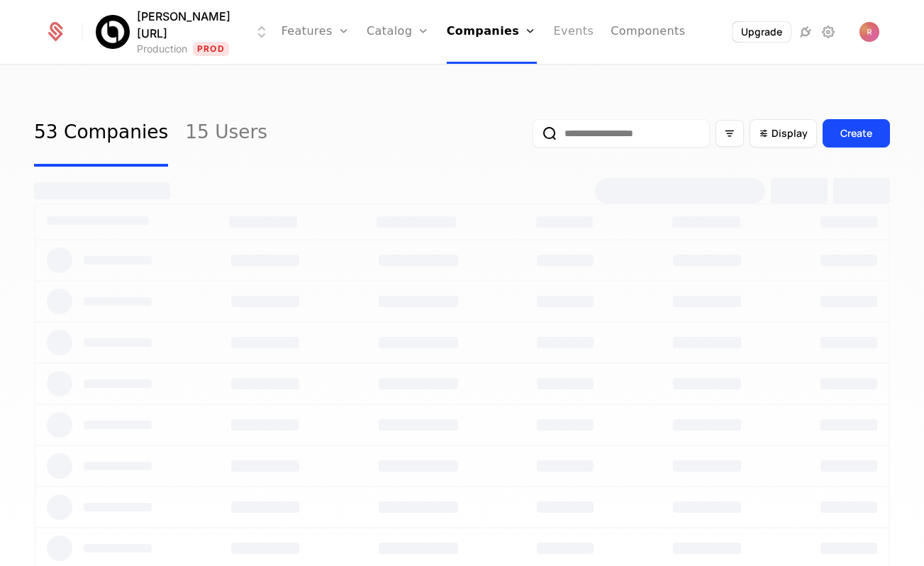
click at [566, 29] on link "Events" at bounding box center [574, 32] width 40 height 64
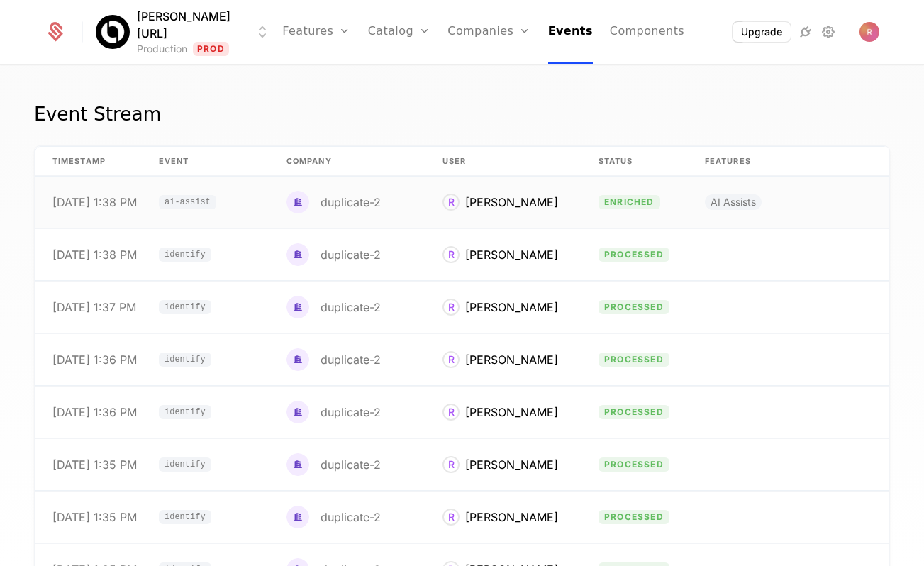
click at [505, 186] on td "R ryan" at bounding box center [503, 203] width 156 height 52
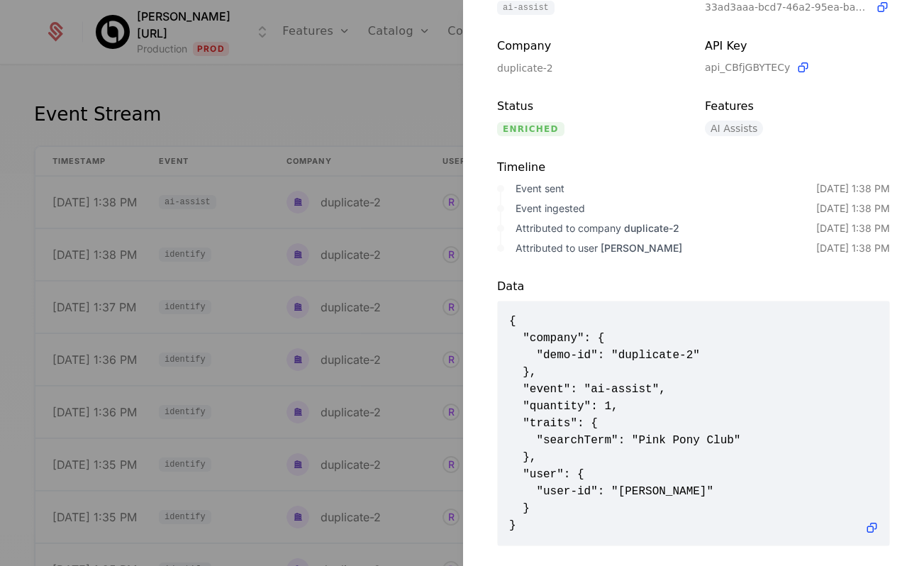
scroll to position [139, 0]
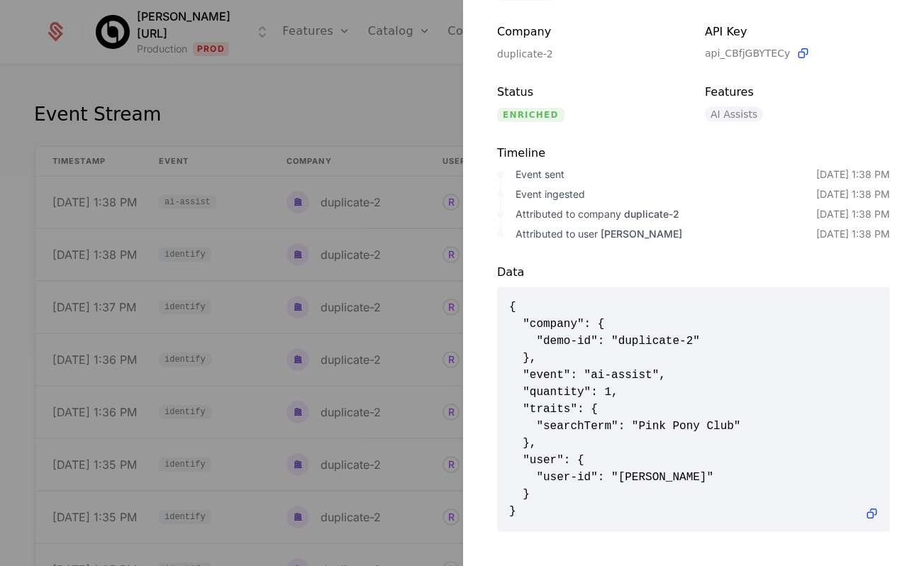
click at [365, 99] on div at bounding box center [462, 283] width 924 height 566
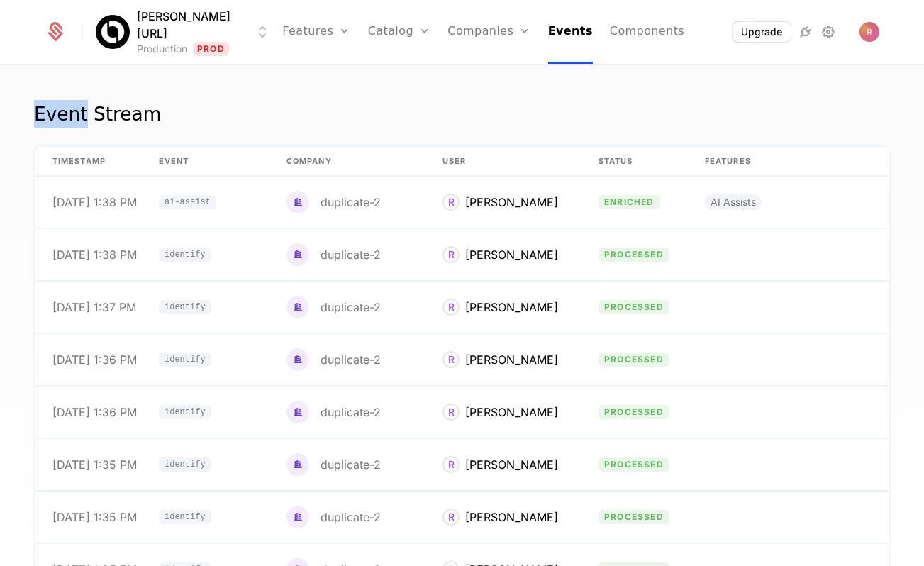
click at [365, 99] on div "Event Stream timestamp Event Company User Status Features Properties 9/22/25, 1…" at bounding box center [462, 320] width 924 height 508
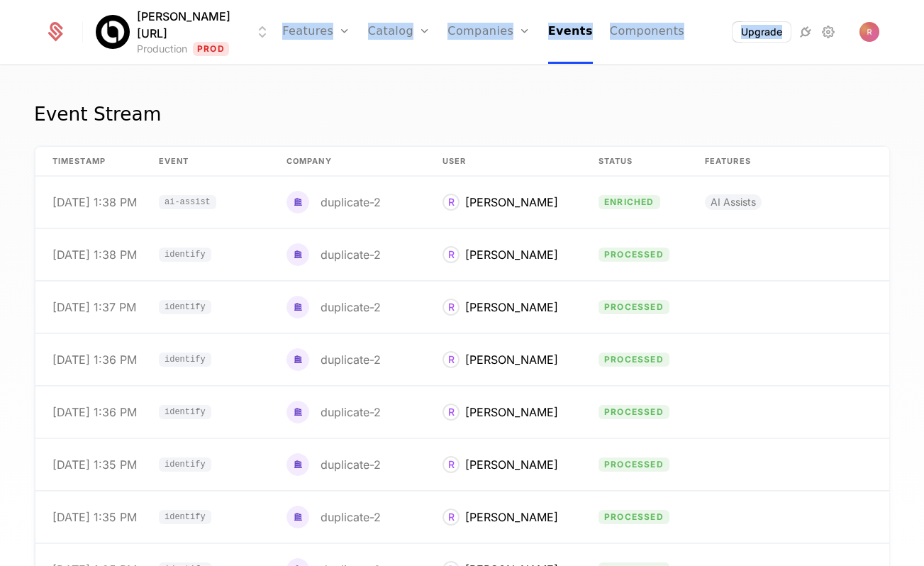
click at [270, 66] on div "Billy.ai Production Prod Features Features Flags Catalog Plans Add Ons Credits …" at bounding box center [462, 320] width 924 height 508
click at [164, 27] on html "Billy.ai Production Prod Features Features Flags Catalog Plans Add Ons Credits …" at bounding box center [462, 283] width 924 height 566
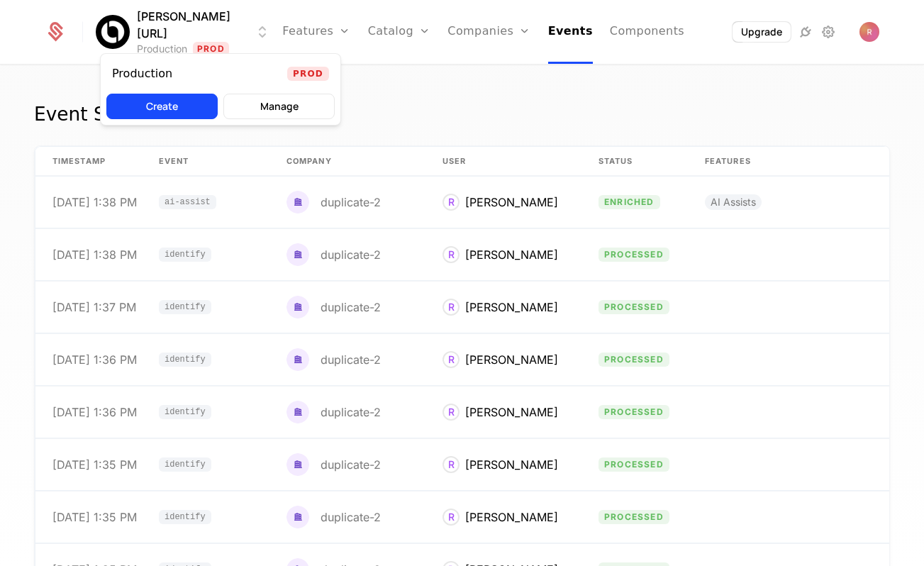
click at [586, 106] on html "Billy.ai Production Prod Features Features Flags Catalog Plans Add Ons Credits …" at bounding box center [462, 283] width 924 height 566
click at [563, 44] on link "Events" at bounding box center [570, 32] width 45 height 64
click at [574, 95] on div "Event Stream timestamp Event Company User Status Features Properties 9/22/25, 1…" at bounding box center [462, 320] width 924 height 508
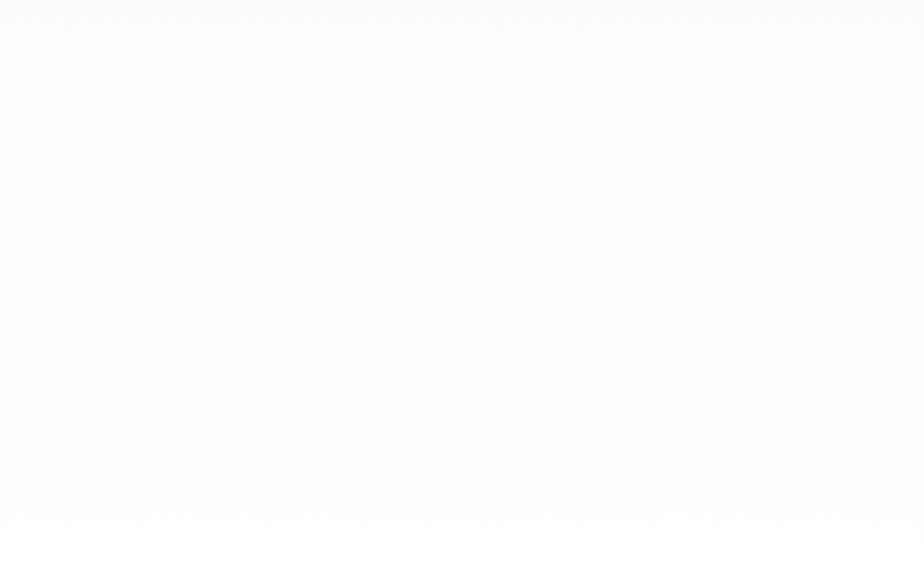
click at [565, 101] on div at bounding box center [462, 283] width 924 height 566
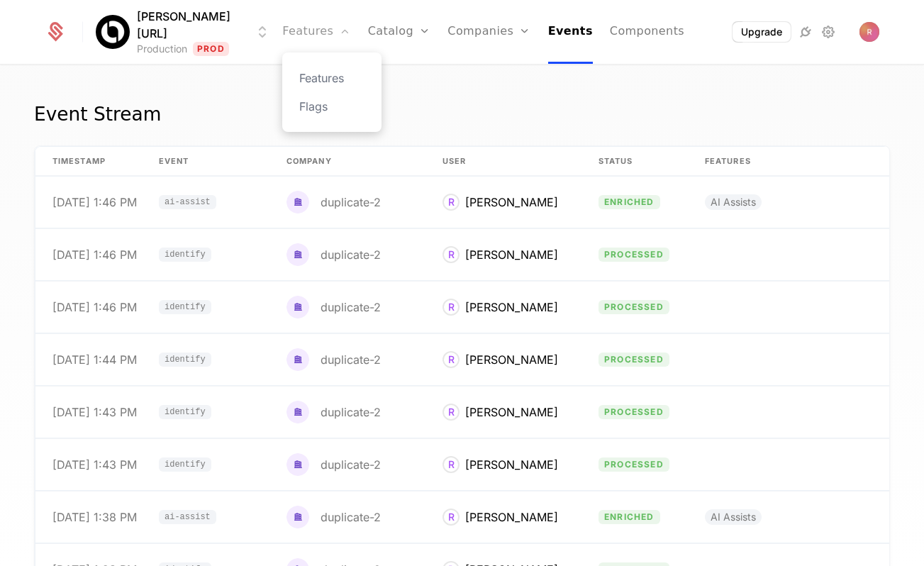
click at [286, 33] on link "Features" at bounding box center [316, 32] width 68 height 64
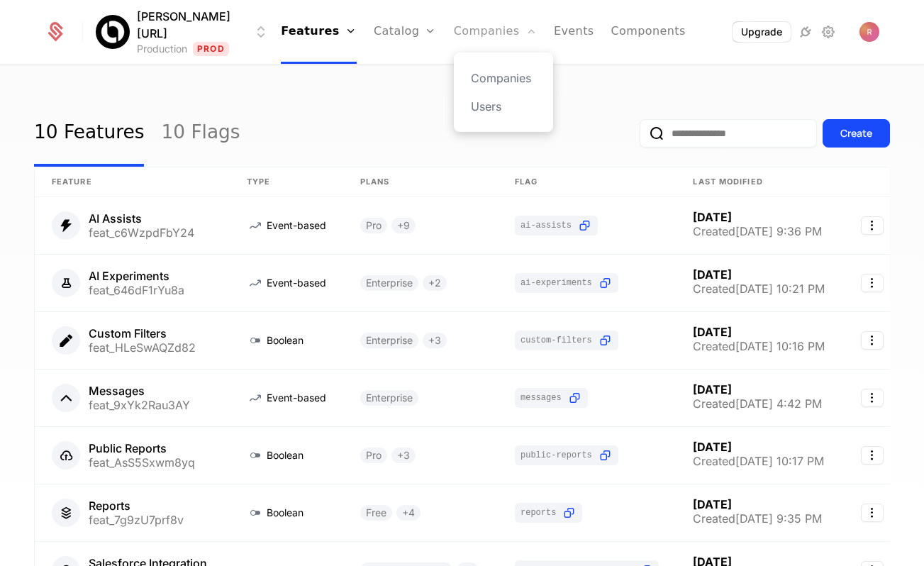
click at [473, 25] on link "Companies" at bounding box center [495, 32] width 83 height 64
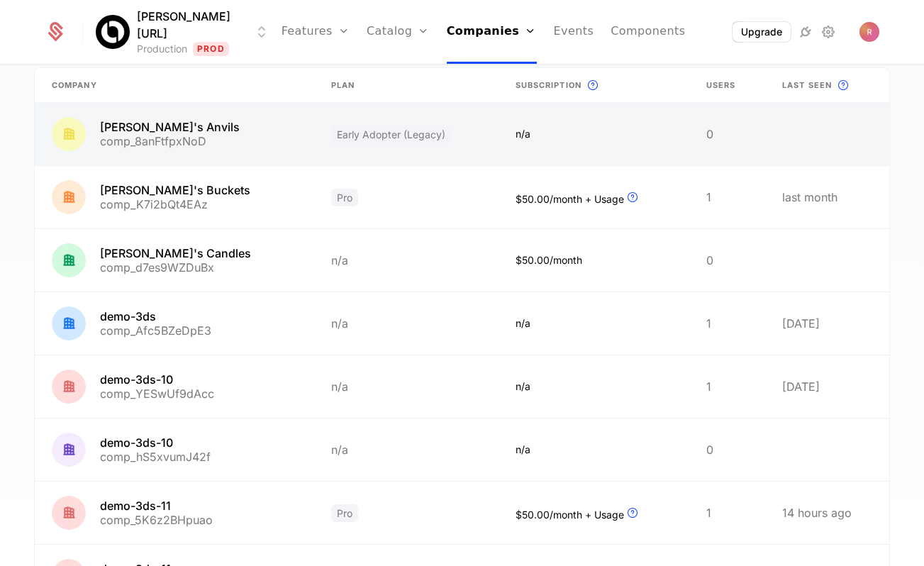
scroll to position [375, 0]
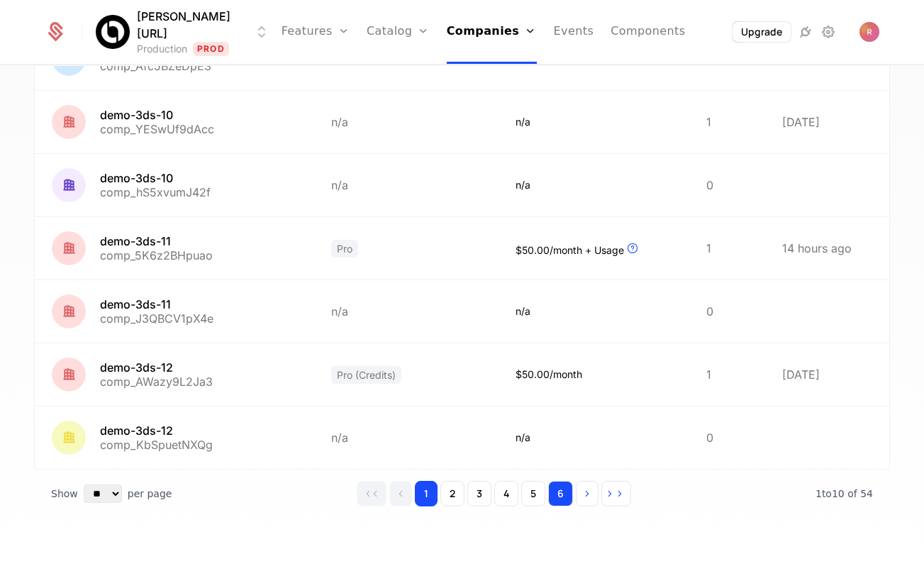
click at [569, 505] on button "6" at bounding box center [560, 494] width 25 height 26
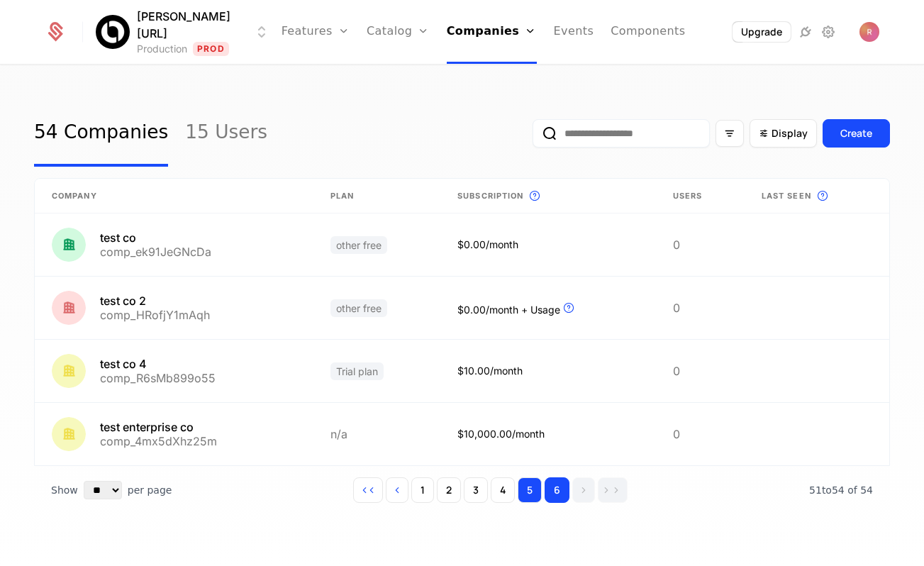
click at [530, 491] on button "5" at bounding box center [530, 490] width 24 height 26
